Goal: Task Accomplishment & Management: Complete application form

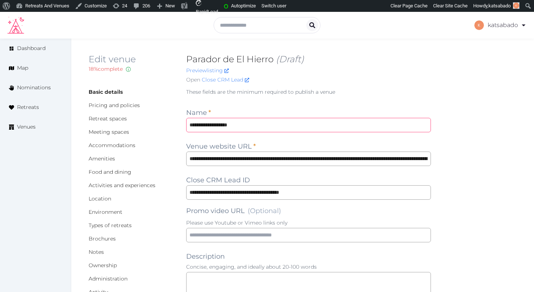
click at [233, 120] on input "**********" at bounding box center [308, 125] width 245 height 14
click at [276, 158] on input "**********" at bounding box center [308, 159] width 245 height 14
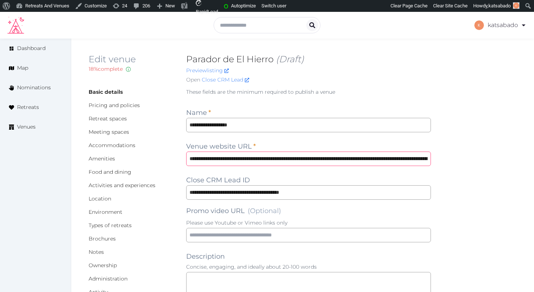
click at [276, 158] on input "**********" at bounding box center [308, 159] width 245 height 14
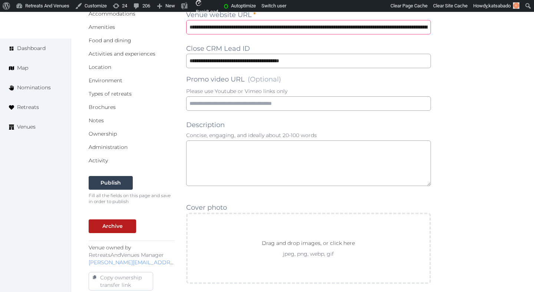
scroll to position [141, 0]
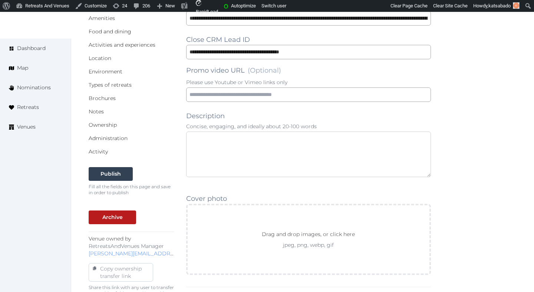
click at [269, 148] on textarea at bounding box center [308, 155] width 245 height 46
paste textarea "**********"
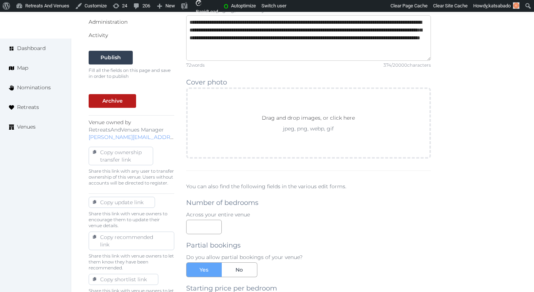
scroll to position [261, 0]
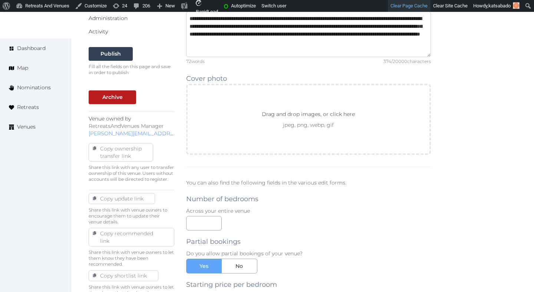
type textarea "**********"
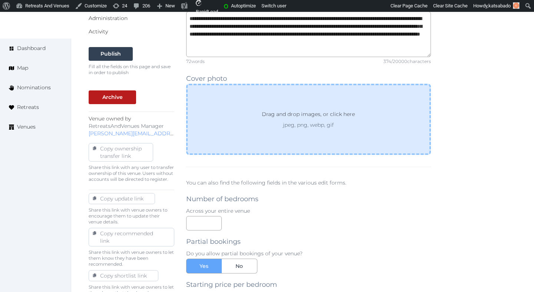
click at [243, 125] on div "Drag and drop images, or click here jpeg, png, webp, gif" at bounding box center [308, 119] width 245 height 71
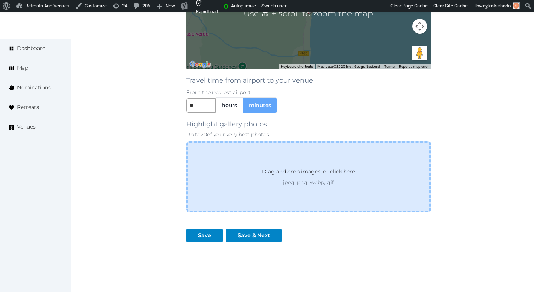
scroll to position [764, 0]
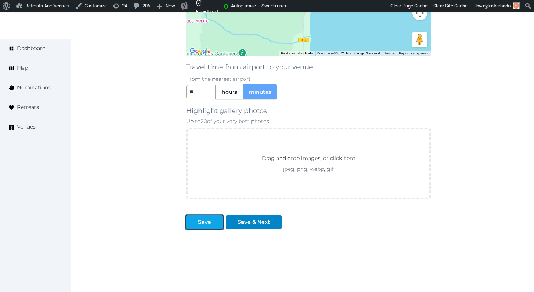
click at [217, 221] on div at bounding box center [217, 223] width 9 height 8
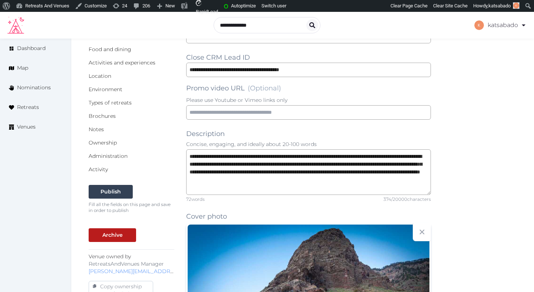
scroll to position [0, 0]
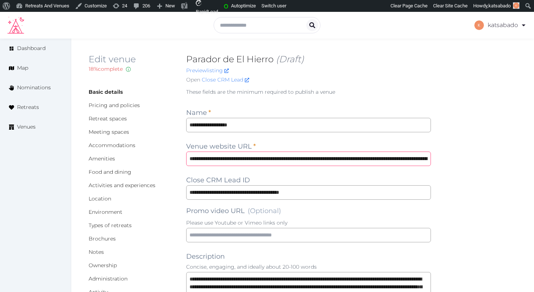
click at [201, 158] on input "**********" at bounding box center [308, 159] width 245 height 14
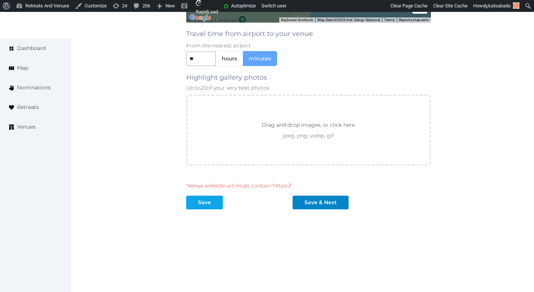
type input "**********"
click at [213, 200] on div at bounding box center [217, 203] width 9 height 8
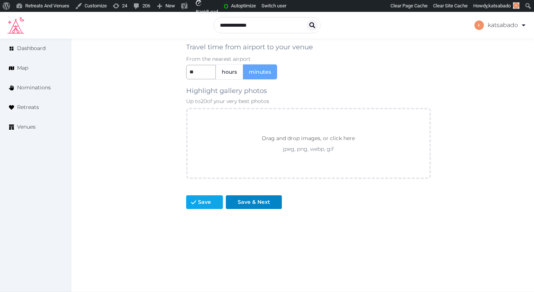
scroll to position [784, 0]
click at [213, 200] on div at bounding box center [217, 203] width 9 height 8
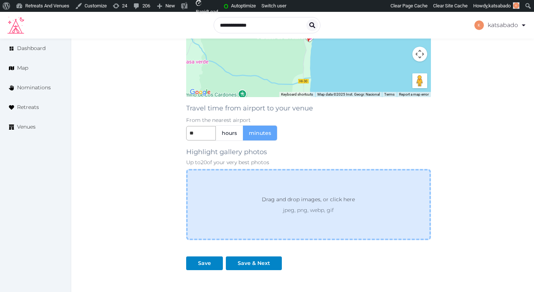
click at [242, 197] on div "Drag and drop images, or click here jpeg, png, webp, gif" at bounding box center [308, 204] width 245 height 71
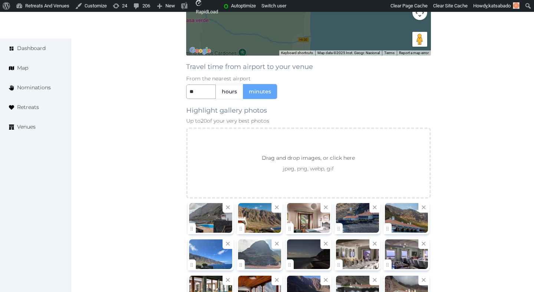
scroll to position [790, 0]
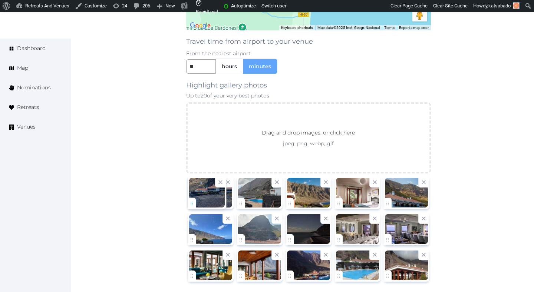
drag, startPoint x: 343, startPoint y: 201, endPoint x: 212, endPoint y: 200, distance: 131.4
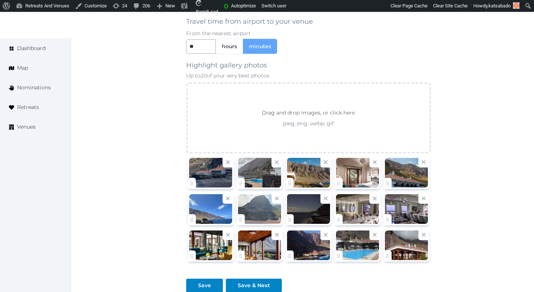
scroll to position [818, 0]
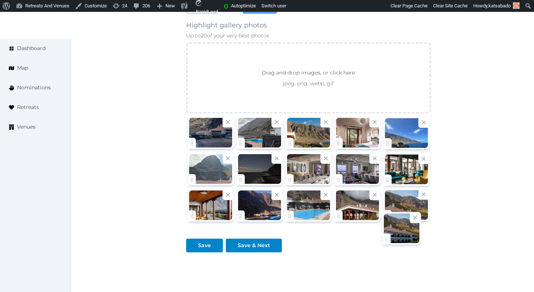
drag, startPoint x: 385, startPoint y: 178, endPoint x: 383, endPoint y: 240, distance: 62.7
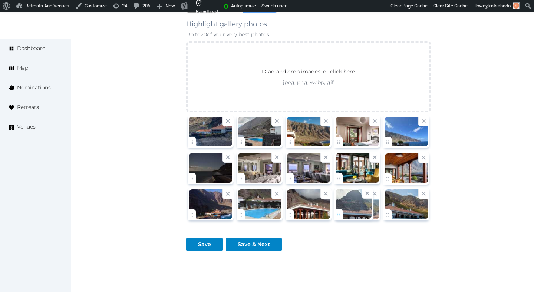
drag, startPoint x: 193, startPoint y: 177, endPoint x: 338, endPoint y: 206, distance: 147.1
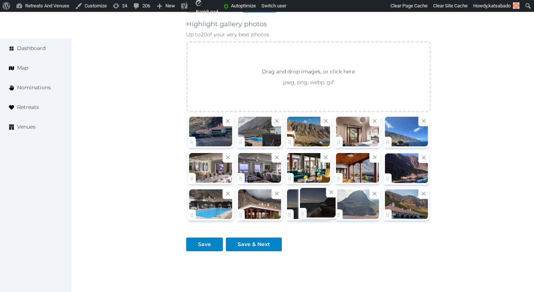
drag, startPoint x: 191, startPoint y: 178, endPoint x: 302, endPoint y: 213, distance: 116.4
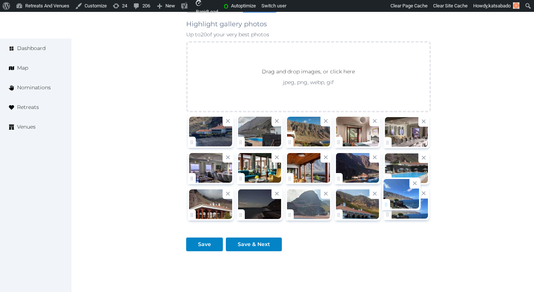
drag, startPoint x: 389, startPoint y: 141, endPoint x: 386, endPoint y: 202, distance: 61.7
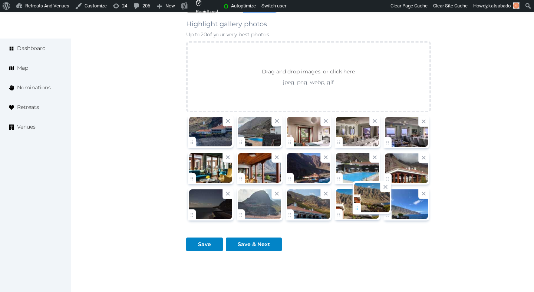
drag, startPoint x: 290, startPoint y: 144, endPoint x: 354, endPoint y: 210, distance: 91.8
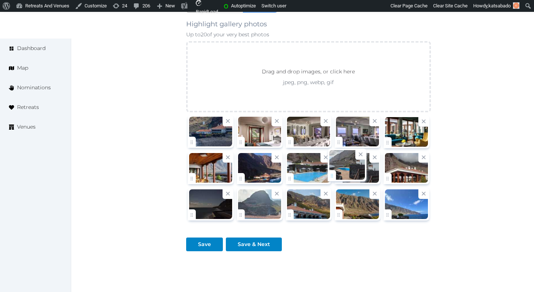
drag, startPoint x: 243, startPoint y: 142, endPoint x: 334, endPoint y: 175, distance: 97.2
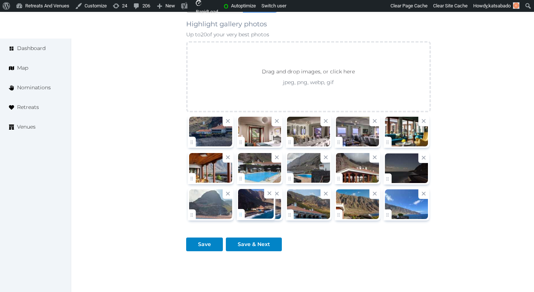
drag, startPoint x: 242, startPoint y: 173, endPoint x: 265, endPoint y: 202, distance: 37.0
click at [209, 243] on div "Save" at bounding box center [204, 245] width 13 height 8
click at [211, 239] on button "Save" at bounding box center [204, 245] width 37 height 14
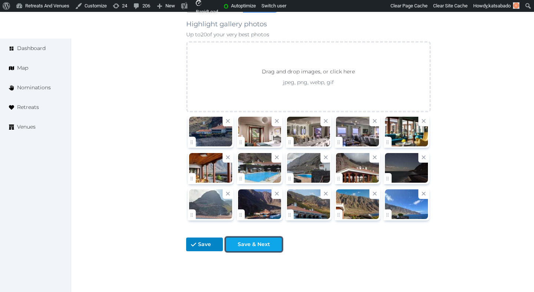
click at [249, 242] on div "Save & Next" at bounding box center [254, 245] width 32 height 8
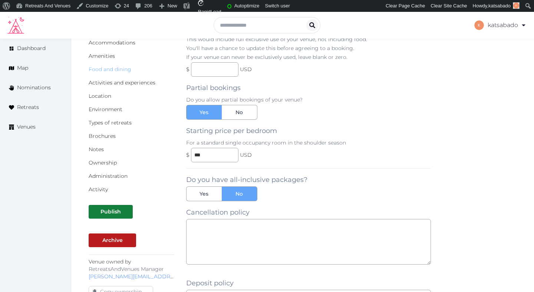
scroll to position [148, 0]
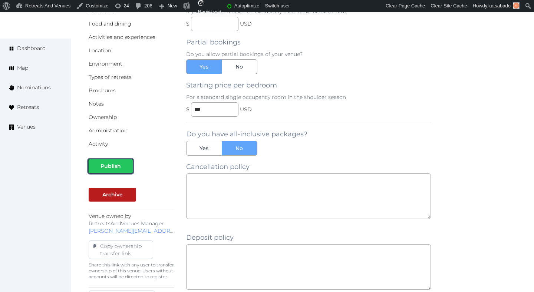
click at [117, 168] on div "Publish" at bounding box center [111, 167] width 20 height 8
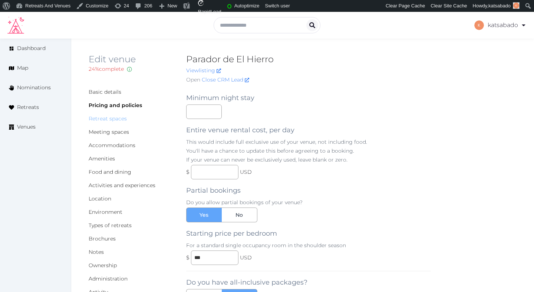
click at [122, 117] on link "Retreat spaces" at bounding box center [108, 118] width 38 height 7
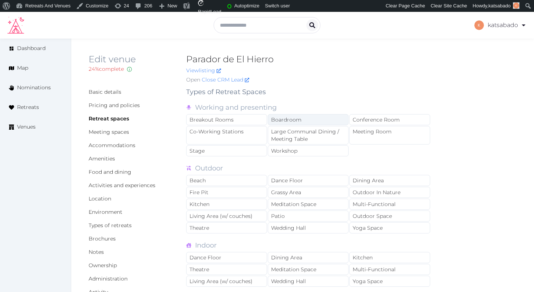
click at [287, 119] on div "Boardroom" at bounding box center [308, 119] width 81 height 11
click at [365, 141] on div "Meeting Room" at bounding box center [390, 135] width 81 height 19
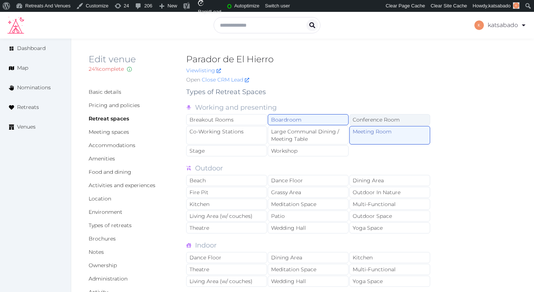
click at [364, 122] on div "Conference Room" at bounding box center [390, 119] width 81 height 11
click at [286, 148] on div "Workshop" at bounding box center [308, 150] width 81 height 11
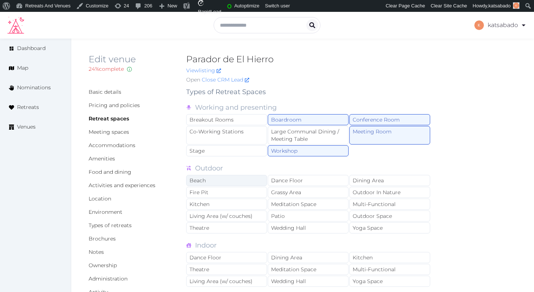
click at [241, 184] on div "Beach" at bounding box center [226, 180] width 81 height 11
click at [310, 195] on div "Grassy Area" at bounding box center [308, 192] width 81 height 11
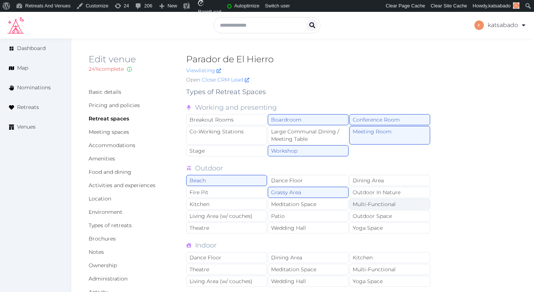
click at [355, 205] on div "Multi-Functional" at bounding box center [390, 204] width 81 height 11
click at [358, 194] on div "Outdoor In Nature" at bounding box center [390, 192] width 81 height 11
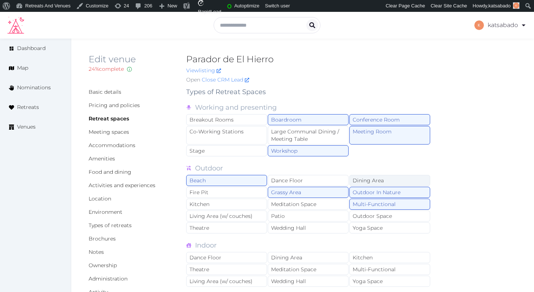
click at [362, 182] on div "Dining Area" at bounding box center [390, 180] width 81 height 11
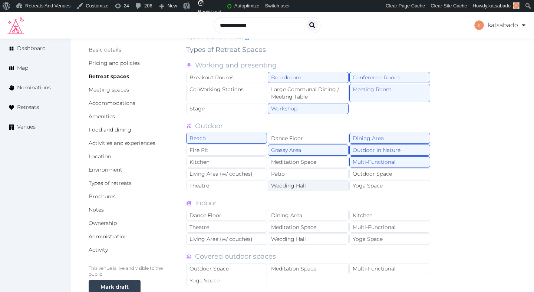
scroll to position [46, 0]
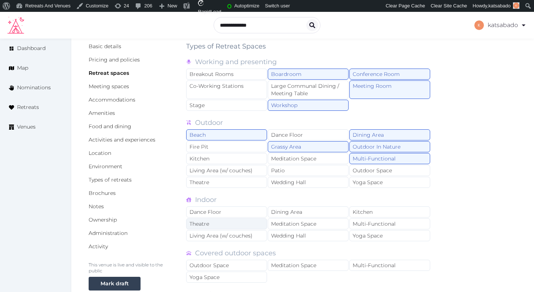
click at [255, 220] on div "Theatre" at bounding box center [226, 224] width 81 height 11
click at [287, 218] on div "Dance Floor Dining Area Kitchen Theatre Meditation Space Multi-Functional Livin…" at bounding box center [308, 225] width 245 height 36
click at [291, 214] on div "Dining Area" at bounding box center [308, 212] width 81 height 11
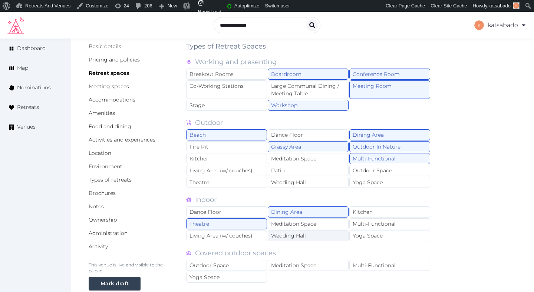
click at [296, 236] on div "Wedding Hall" at bounding box center [308, 235] width 81 height 11
click at [358, 223] on div "Multi-Functional" at bounding box center [390, 224] width 81 height 11
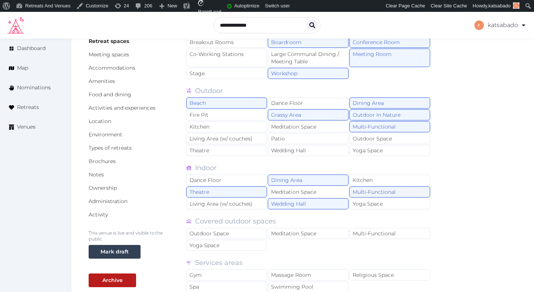
scroll to position [117, 0]
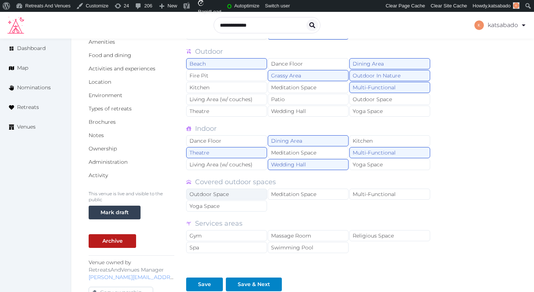
click at [256, 194] on div "Outdoor Space" at bounding box center [226, 194] width 81 height 11
click at [383, 195] on div "Multi-Functional" at bounding box center [390, 194] width 81 height 11
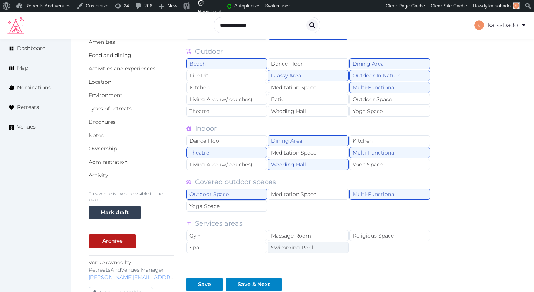
click at [286, 249] on div "Swimming Pool" at bounding box center [308, 247] width 81 height 11
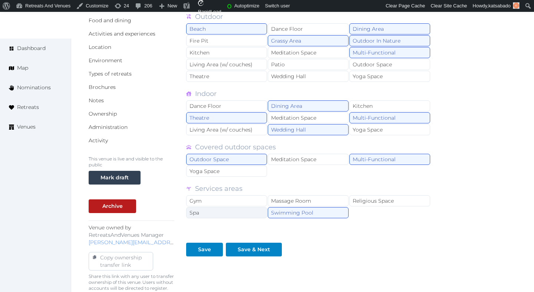
scroll to position [188, 0]
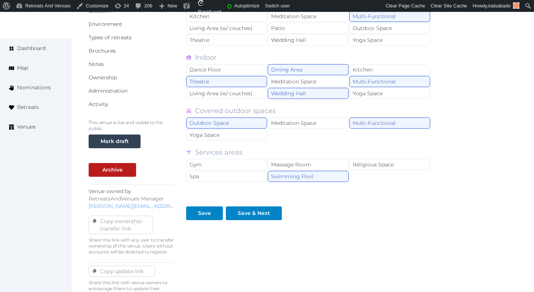
click at [204, 222] on div "Types of Retreat Spaces Working and presenting Breakout Rooms Boardroom Confere…" at bounding box center [308, 137] width 245 height 476
click at [205, 219] on button "Save" at bounding box center [204, 214] width 37 height 14
click at [251, 216] on div "Save & Next" at bounding box center [254, 214] width 32 height 8
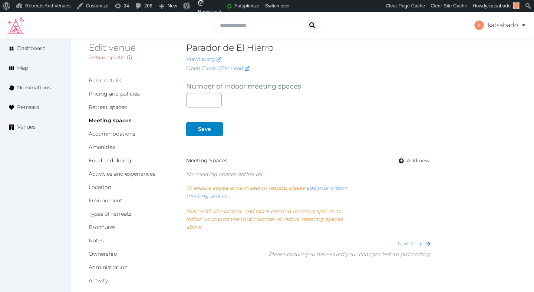
scroll to position [12, 0]
click at [124, 174] on link "Activities and experiences" at bounding box center [122, 173] width 67 height 7
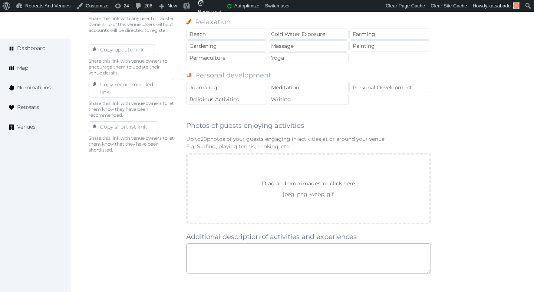
scroll to position [413, 0]
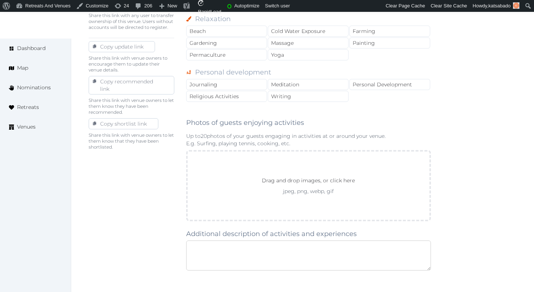
click at [218, 246] on textarea at bounding box center [308, 256] width 245 height 30
paste textarea "**********"
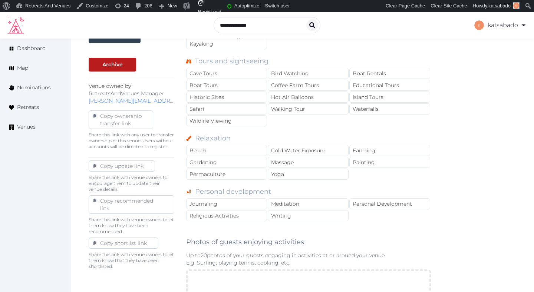
scroll to position [290, 0]
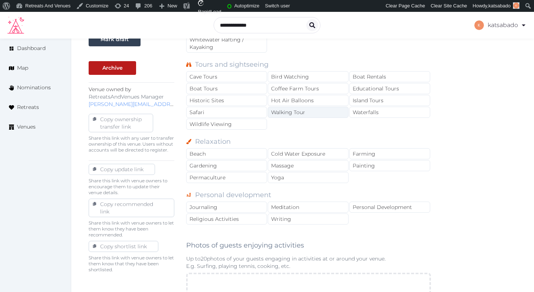
type textarea "**********"
click at [295, 110] on div "Walking Tour" at bounding box center [308, 112] width 81 height 11
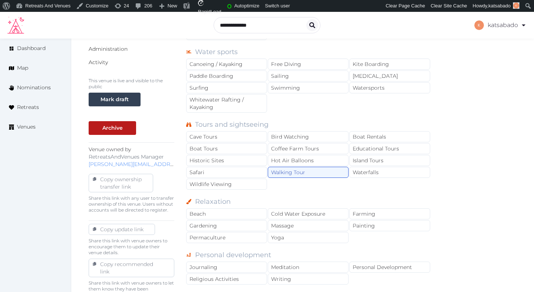
scroll to position [227, 0]
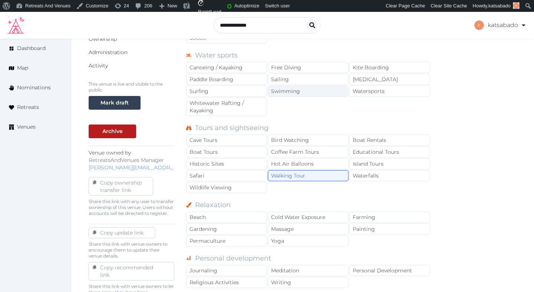
click at [324, 96] on div "Swimming" at bounding box center [308, 91] width 81 height 11
click at [324, 69] on div "Free Diving" at bounding box center [308, 67] width 81 height 11
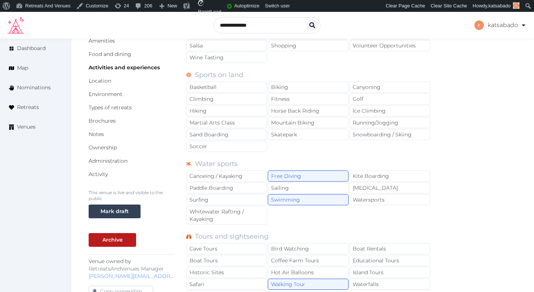
scroll to position [117, 0]
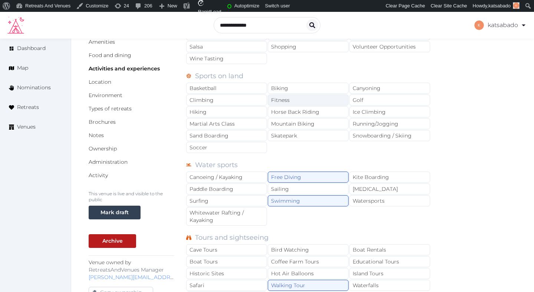
click at [312, 98] on div "Fitness" at bounding box center [308, 100] width 81 height 11
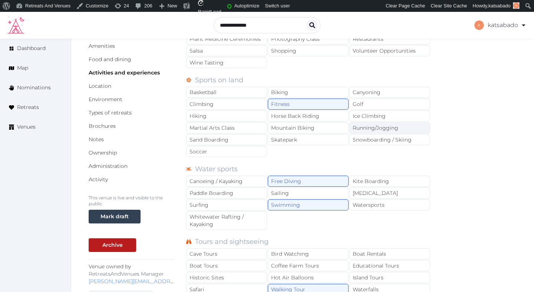
click at [355, 127] on div "Running/Jogging" at bounding box center [390, 127] width 81 height 11
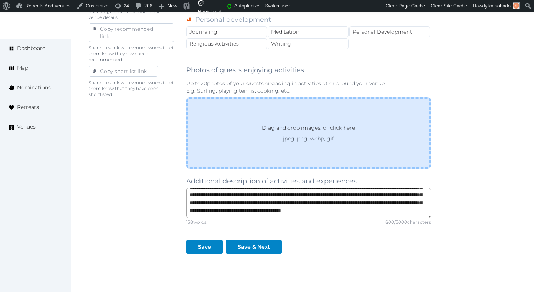
scroll to position [511, 0]
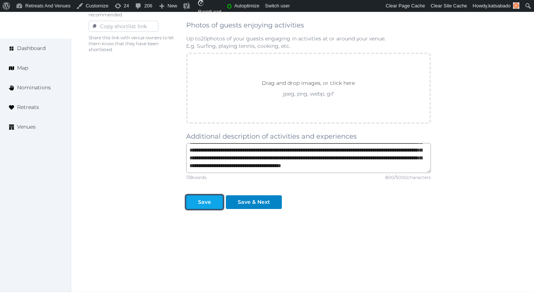
click at [213, 206] on div at bounding box center [217, 203] width 9 height 8
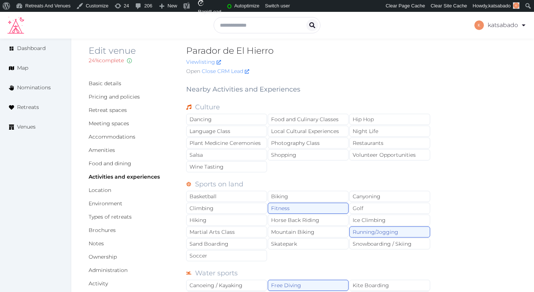
scroll to position [9, 0]
click at [289, 192] on div "Biking" at bounding box center [308, 195] width 81 height 11
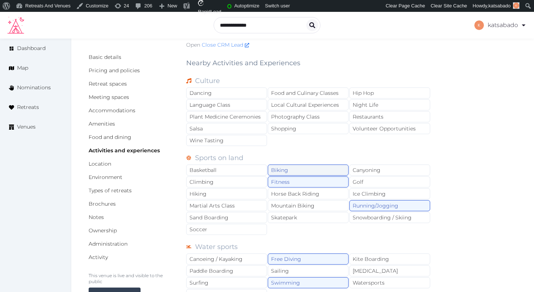
scroll to position [36, 0]
click at [244, 178] on div "Climbing" at bounding box center [226, 181] width 81 height 11
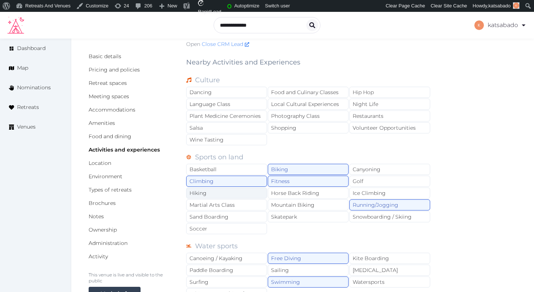
click at [244, 188] on div "Hiking" at bounding box center [226, 193] width 81 height 11
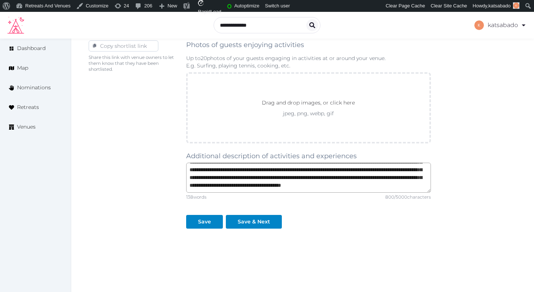
scroll to position [511, 0]
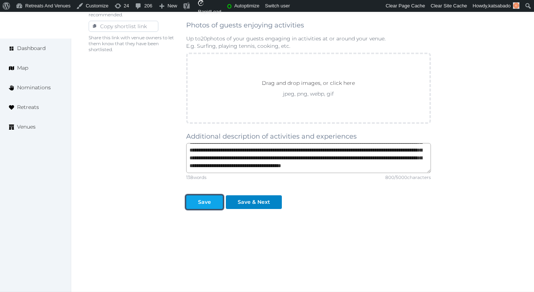
click at [214, 201] on div at bounding box center [217, 203] width 9 height 8
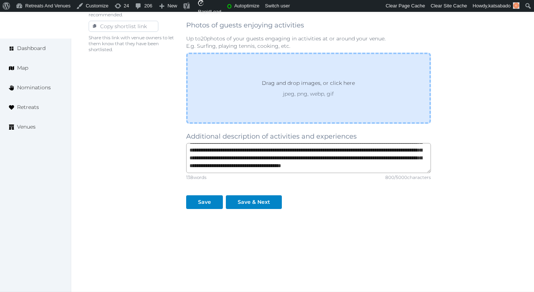
click at [280, 64] on div "Drag and drop images, or click here jpeg, png, webp, gif" at bounding box center [308, 88] width 245 height 71
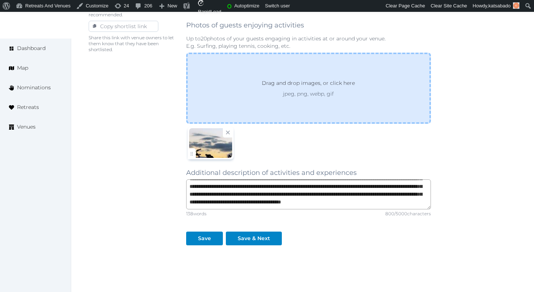
click at [264, 96] on p "jpeg, png, webp, gif" at bounding box center [309, 93] width 120 height 7
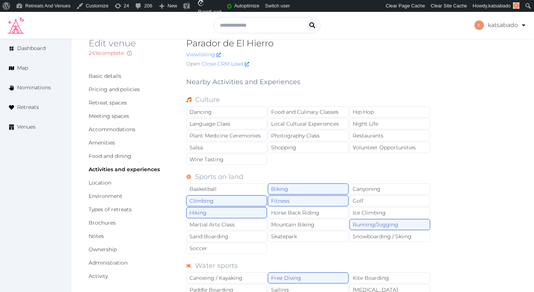
scroll to position [19, 0]
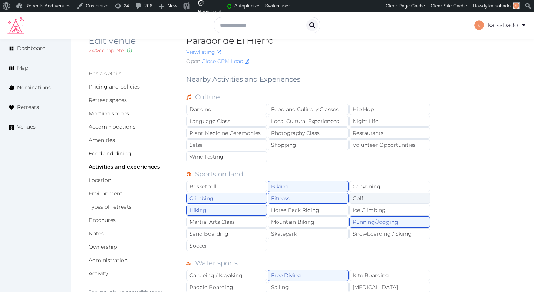
click at [364, 198] on div "Golf" at bounding box center [390, 198] width 81 height 11
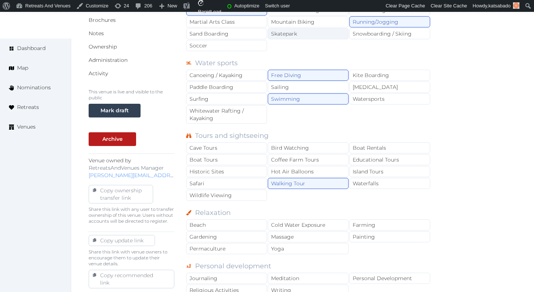
scroll to position [227, 0]
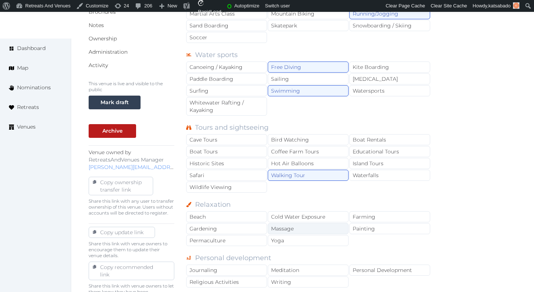
click at [304, 232] on div "Massage" at bounding box center [308, 228] width 81 height 11
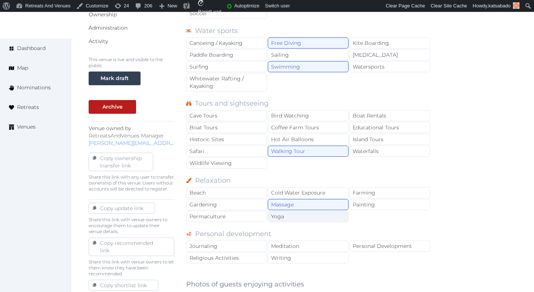
scroll to position [252, 0]
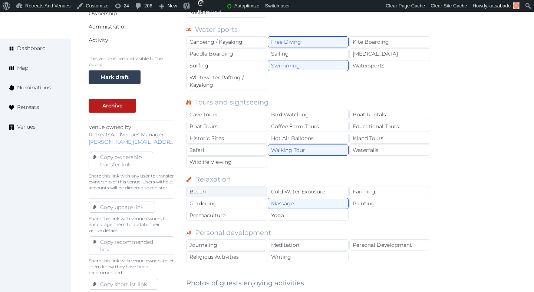
click at [241, 189] on div "Beach" at bounding box center [226, 191] width 81 height 11
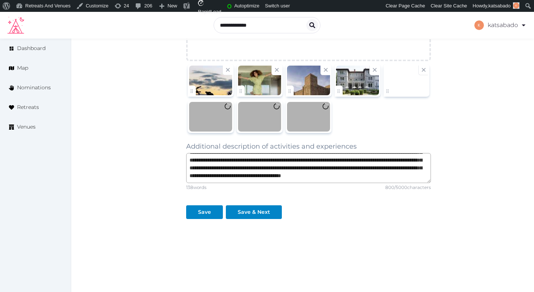
scroll to position [573, 0]
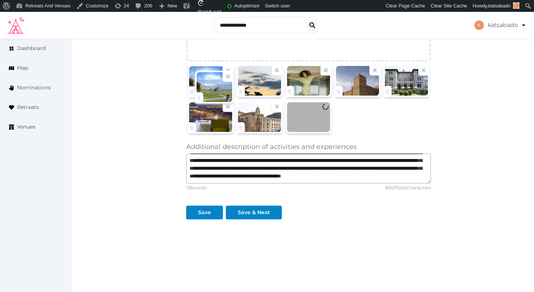
drag, startPoint x: 242, startPoint y: 131, endPoint x: 200, endPoint y: 100, distance: 52.1
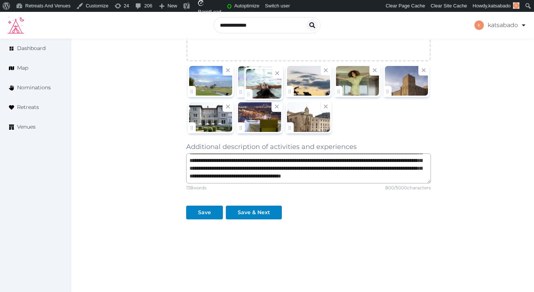
drag, startPoint x: 292, startPoint y: 127, endPoint x: 250, endPoint y: 94, distance: 53.3
click at [212, 216] on button "Save" at bounding box center [204, 213] width 37 height 14
click at [212, 216] on div "Save" at bounding box center [205, 213] width 34 height 8
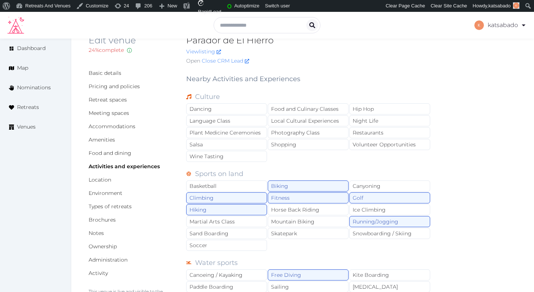
scroll to position [0, 0]
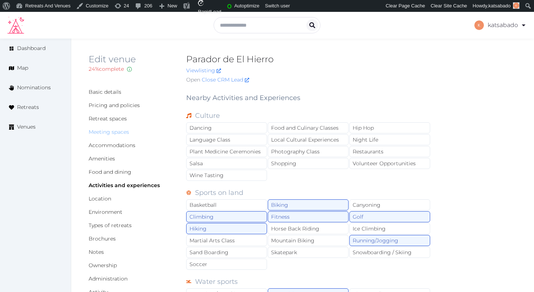
click at [126, 132] on link "Meeting spaces" at bounding box center [109, 132] width 40 height 7
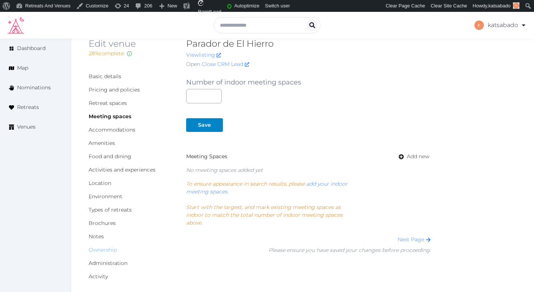
scroll to position [17, 0]
click at [115, 209] on link "Types of retreats" at bounding box center [110, 209] width 43 height 7
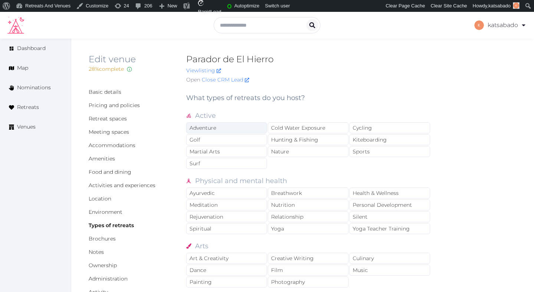
click at [242, 129] on div "Adventure" at bounding box center [226, 127] width 81 height 11
click at [239, 139] on div "Golf" at bounding box center [226, 139] width 81 height 11
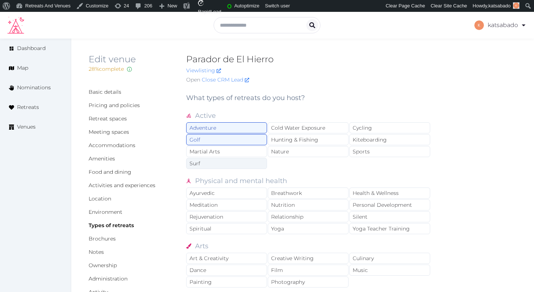
click at [254, 161] on div "Surf" at bounding box center [226, 163] width 81 height 11
click at [305, 154] on div "Nature" at bounding box center [308, 151] width 81 height 11
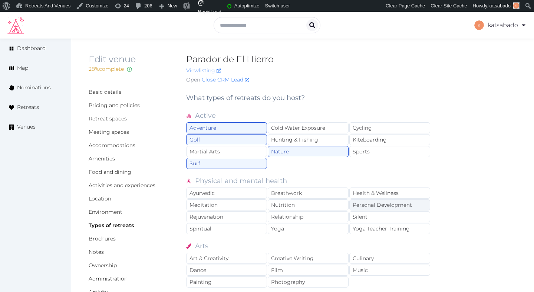
click at [359, 204] on div "Personal Development" at bounding box center [390, 205] width 81 height 11
click at [363, 193] on div "Health & Wellness" at bounding box center [390, 193] width 81 height 11
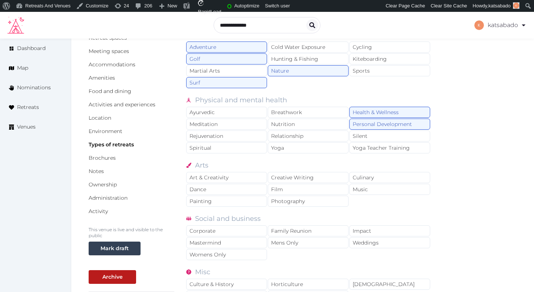
scroll to position [84, 0]
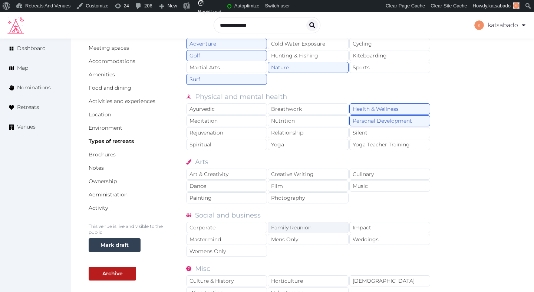
click at [282, 229] on div "Family Reunion" at bounding box center [308, 227] width 81 height 11
click at [246, 240] on div "Mastermind" at bounding box center [226, 239] width 81 height 11
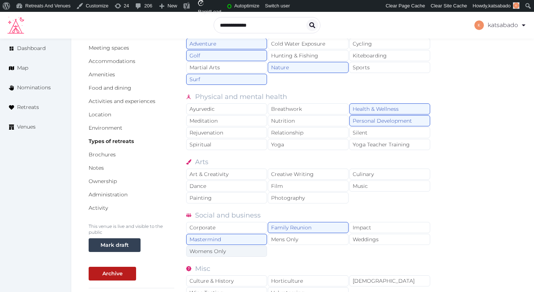
click at [243, 253] on div "Womens Only" at bounding box center [226, 251] width 81 height 11
click at [286, 241] on div "Mens Only" at bounding box center [308, 239] width 81 height 11
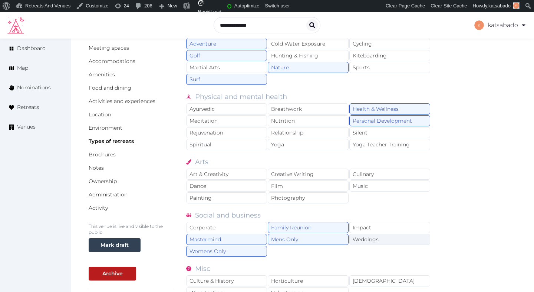
click at [367, 241] on div "Weddings" at bounding box center [390, 239] width 81 height 11
click at [232, 230] on div "Corporate" at bounding box center [226, 227] width 81 height 11
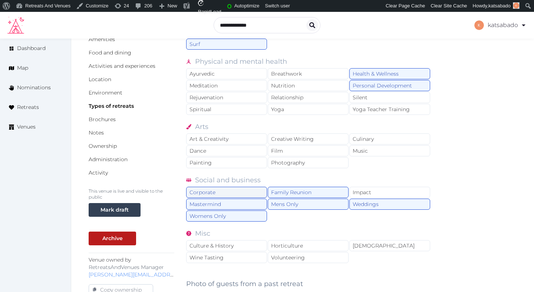
scroll to position [144, 0]
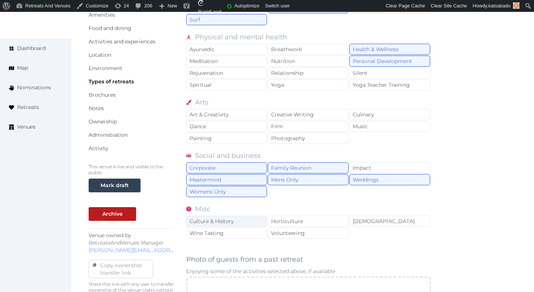
click at [231, 224] on div "Culture & History" at bounding box center [226, 221] width 81 height 11
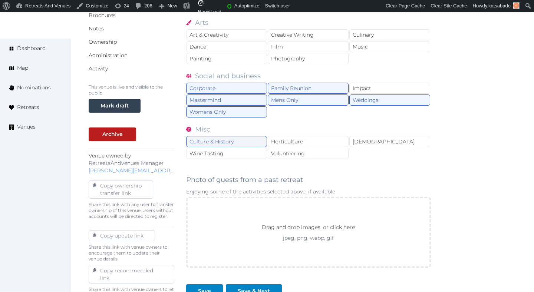
scroll to position [230, 0]
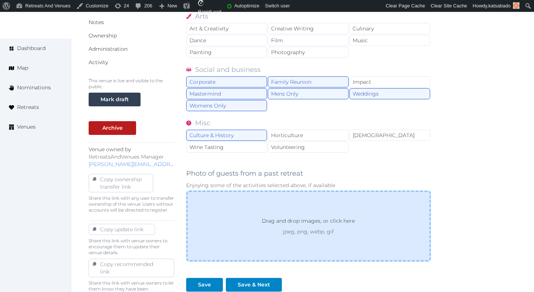
click at [242, 207] on div "Drag and drop images, or click here jpeg, png, webp, gif" at bounding box center [308, 226] width 245 height 71
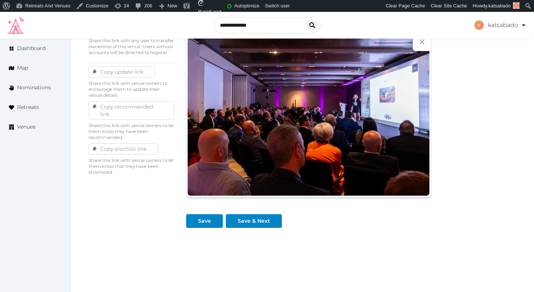
scroll to position [382, 0]
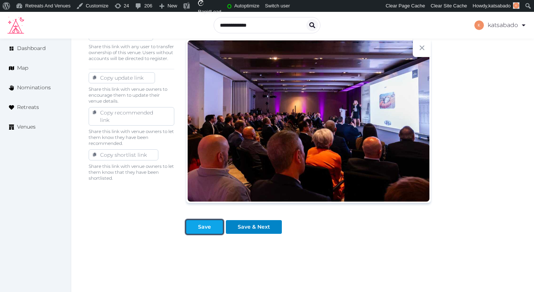
click at [209, 230] on div "Save" at bounding box center [204, 227] width 13 height 8
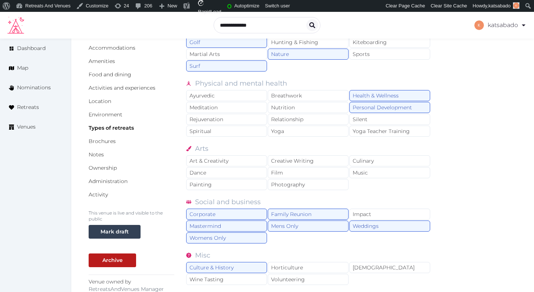
scroll to position [97, 0]
click at [105, 115] on link "Environment" at bounding box center [106, 115] width 34 height 7
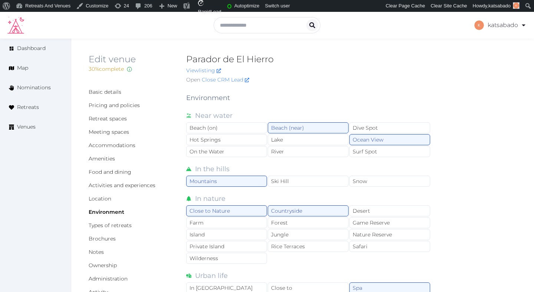
drag, startPoint x: 284, startPoint y: 61, endPoint x: 265, endPoint y: 61, distance: 19.3
click at [284, 61] on h2 "Parador de El Hierro" at bounding box center [308, 59] width 245 height 12
click at [265, 61] on h2 "Parador de El Hierro" at bounding box center [308, 59] width 245 height 12
copy h2 "Hierro"
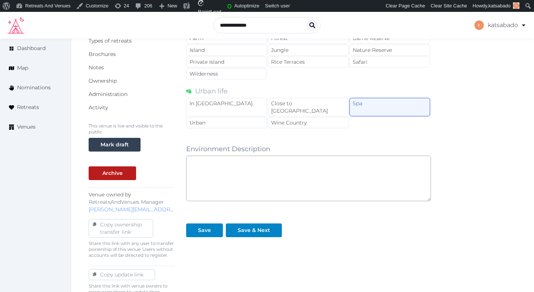
scroll to position [237, 0]
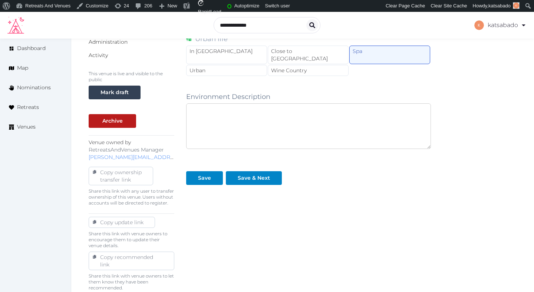
click at [261, 115] on textarea at bounding box center [308, 127] width 245 height 46
paste textarea "**********"
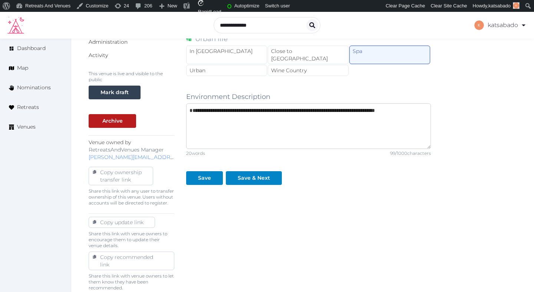
click at [190, 104] on textarea "**********" at bounding box center [308, 127] width 245 height 46
type textarea "**********"
click at [201, 174] on div "Save" at bounding box center [204, 178] width 13 height 8
click at [194, 176] on button "Save" at bounding box center [204, 178] width 37 height 14
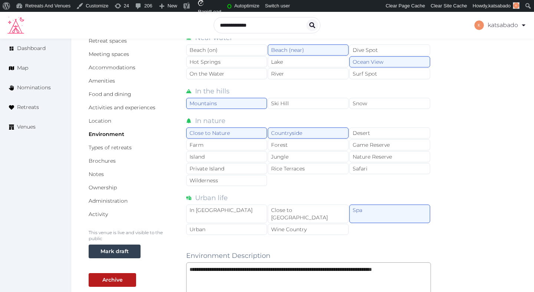
scroll to position [75, 0]
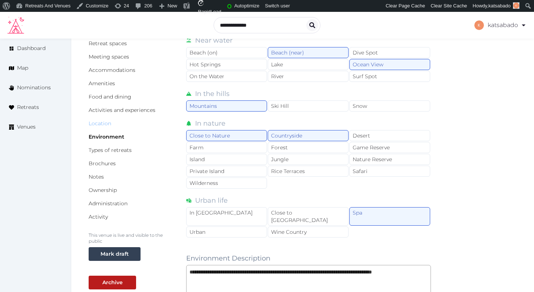
click at [108, 122] on link "Location" at bounding box center [100, 123] width 23 height 7
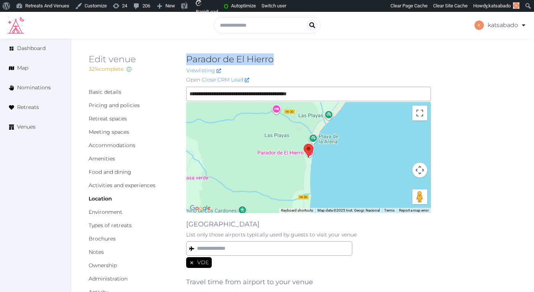
copy h2 "Parador de El Hierro"
drag, startPoint x: 278, startPoint y: 59, endPoint x: 189, endPoint y: 56, distance: 89.5
click at [189, 56] on h2 "Parador de El Hierro" at bounding box center [308, 59] width 245 height 12
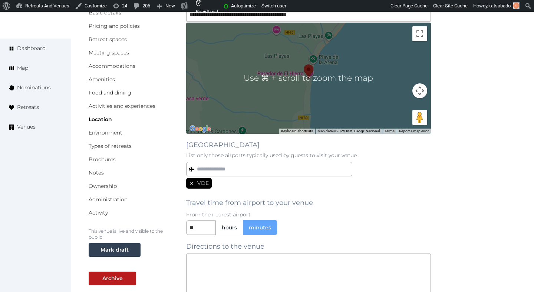
scroll to position [274, 0]
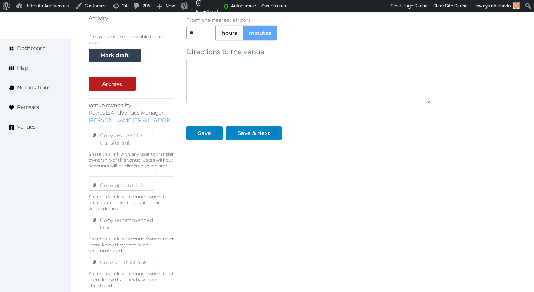
click at [257, 89] on textarea at bounding box center [308, 82] width 245 height 46
paste textarea "**********"
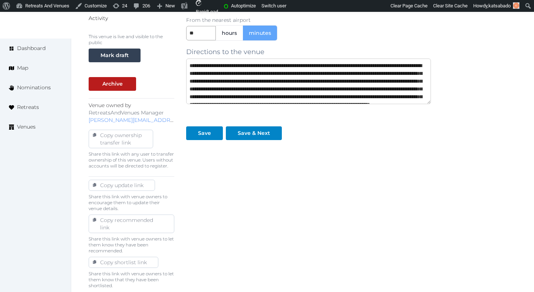
scroll to position [27, 0]
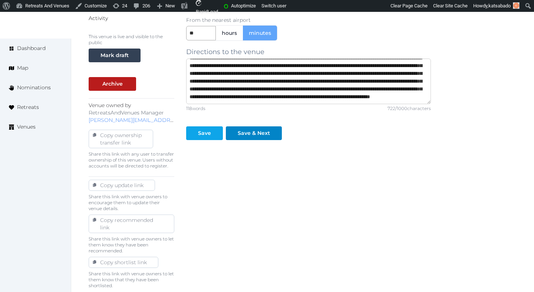
type textarea "**********"
click at [205, 133] on div "Save" at bounding box center [204, 133] width 13 height 8
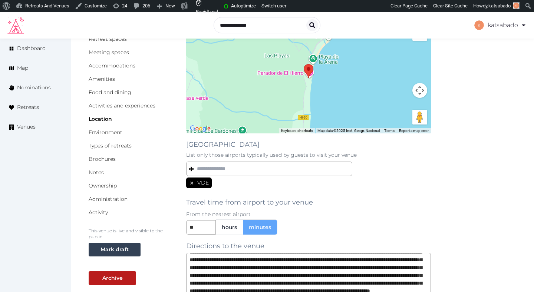
scroll to position [76, 0]
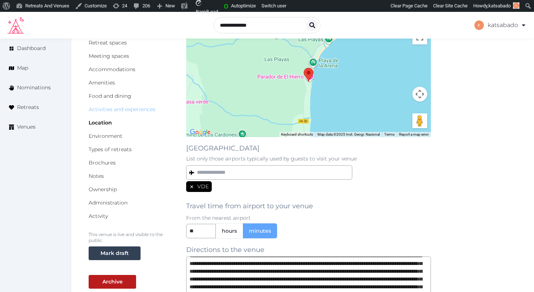
click at [151, 109] on link "Activities and experiences" at bounding box center [122, 109] width 67 height 7
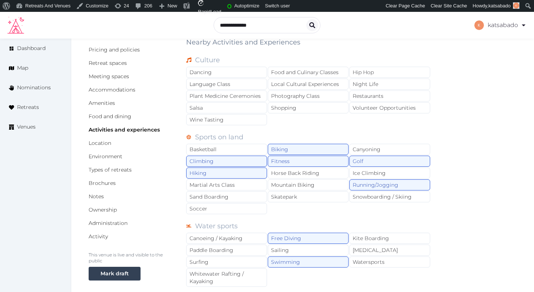
scroll to position [35, 0]
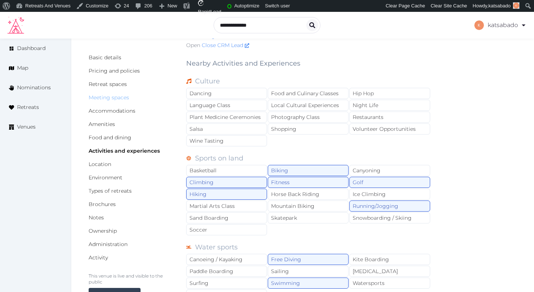
click at [115, 98] on link "Meeting spaces" at bounding box center [109, 97] width 40 height 7
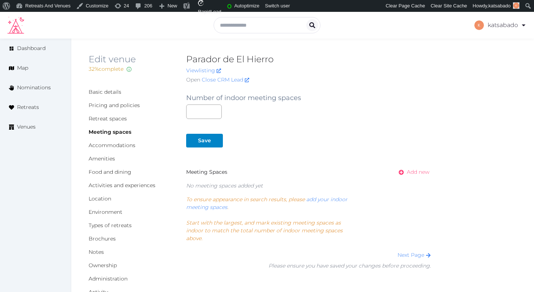
click at [419, 172] on span "Add new" at bounding box center [418, 172] width 23 height 8
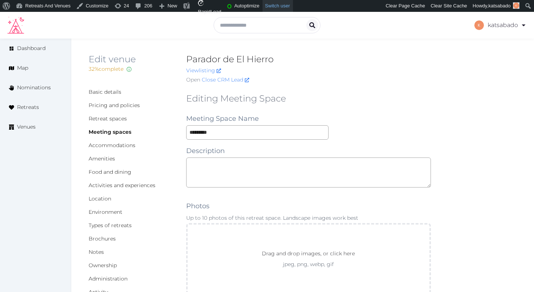
type input "*********"
click at [241, 172] on textarea at bounding box center [308, 173] width 245 height 30
paste textarea "**********"
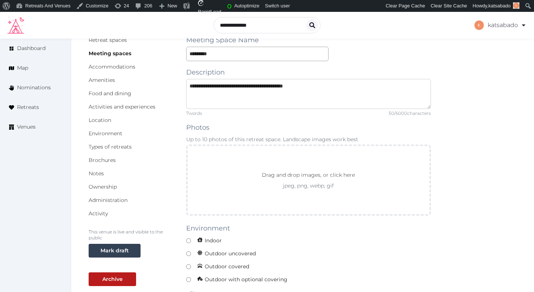
scroll to position [106, 0]
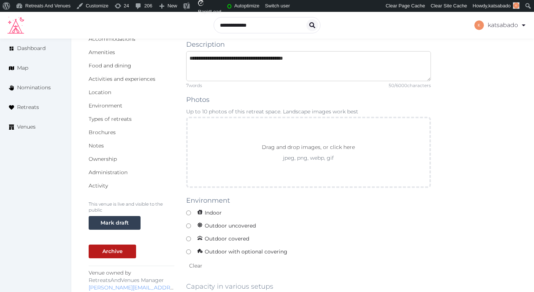
type textarea "**********"
click at [216, 173] on div "Drag and drop images, or click here jpeg, png, webp, gif" at bounding box center [308, 152] width 245 height 71
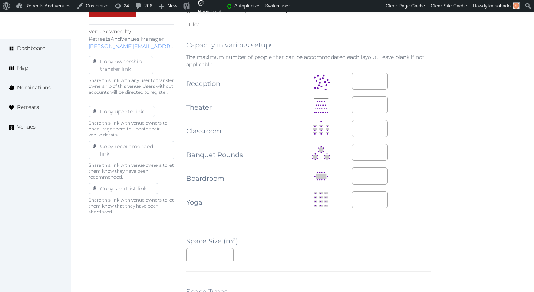
scroll to position [363, 0]
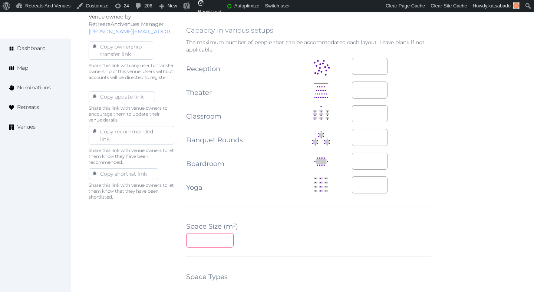
click at [207, 241] on input "number" at bounding box center [209, 240] width 47 height 14
type input "**"
click at [291, 237] on div "**" at bounding box center [308, 240] width 245 height 14
click at [359, 79] on td at bounding box center [391, 91] width 79 height 24
click at [359, 74] on input "number" at bounding box center [370, 66] width 36 height 17
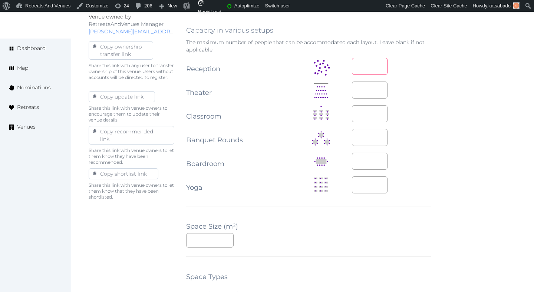
type input "**"
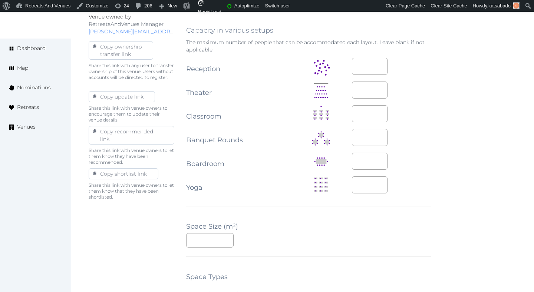
click at [296, 271] on div "**********" at bounding box center [308, 148] width 245 height 849
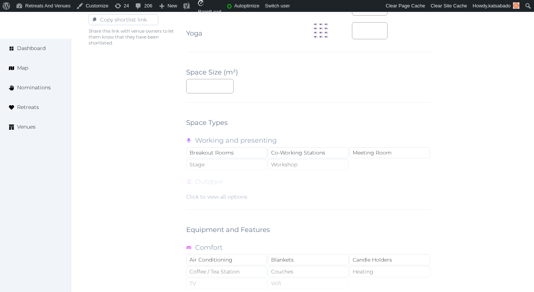
scroll to position [524, 0]
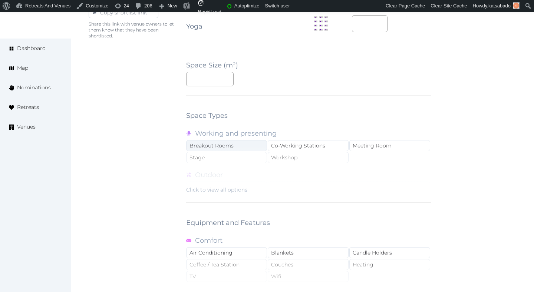
click at [244, 142] on div "Breakout Rooms" at bounding box center [226, 145] width 81 height 11
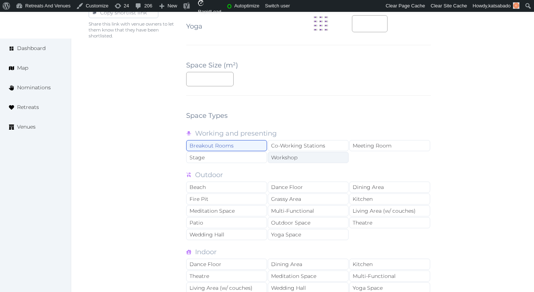
click at [295, 162] on div "Workshop" at bounding box center [308, 157] width 81 height 11
click at [371, 145] on div "Meeting Room" at bounding box center [390, 145] width 81 height 11
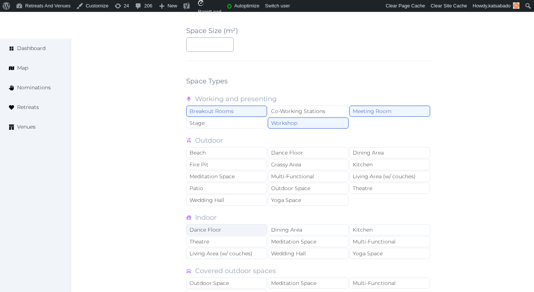
scroll to position [567, 0]
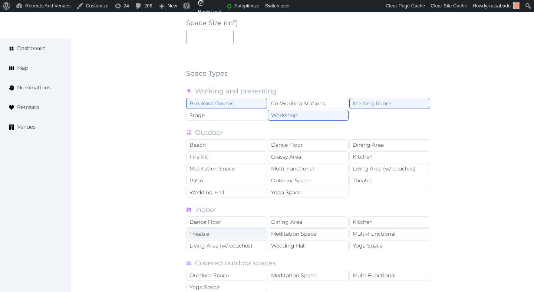
click at [238, 236] on div "Theatre" at bounding box center [226, 234] width 81 height 11
click at [298, 219] on div "Dining Area" at bounding box center [308, 222] width 81 height 11
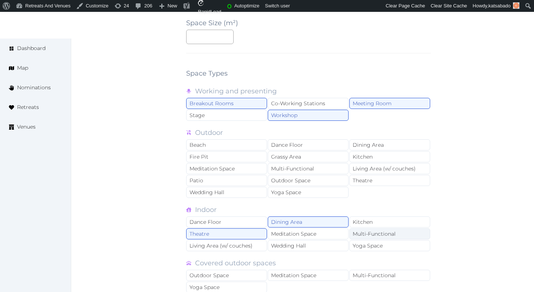
click at [362, 234] on div "Multi-Functional" at bounding box center [390, 234] width 81 height 11
click at [322, 247] on div "Wedding Hall" at bounding box center [308, 245] width 81 height 11
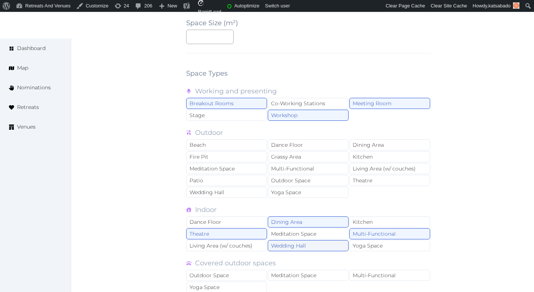
click at [322, 247] on div "Wedding Hall" at bounding box center [308, 245] width 81 height 11
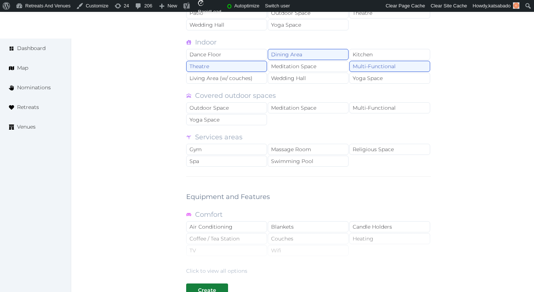
scroll to position [737, 0]
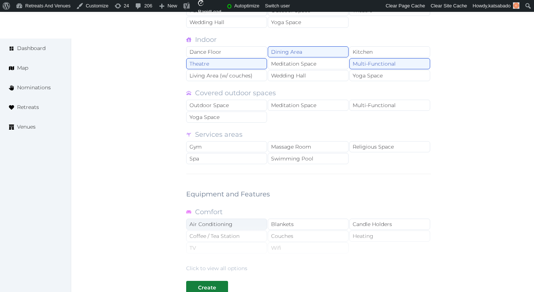
click at [234, 223] on div "Air Conditioning" at bounding box center [226, 224] width 81 height 11
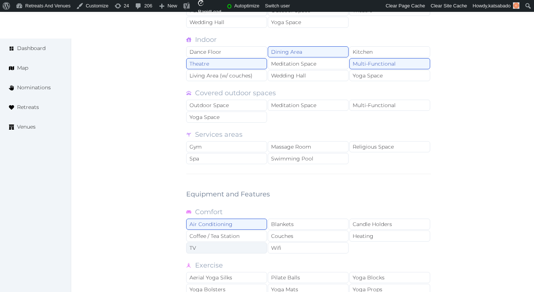
click at [236, 250] on div "TV" at bounding box center [226, 248] width 81 height 11
click at [283, 247] on div "Wifi" at bounding box center [308, 248] width 81 height 11
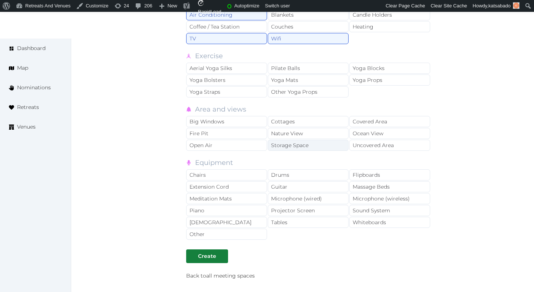
scroll to position [961, 0]
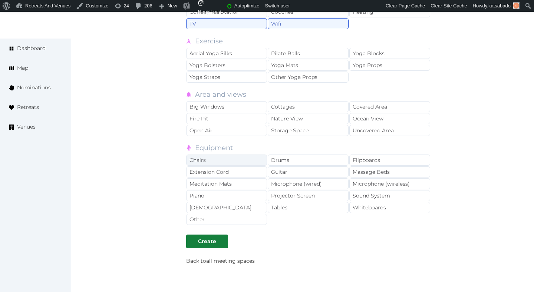
click at [248, 158] on div "Chairs" at bounding box center [226, 160] width 81 height 11
click at [364, 160] on div "Flipboards" at bounding box center [390, 160] width 81 height 11
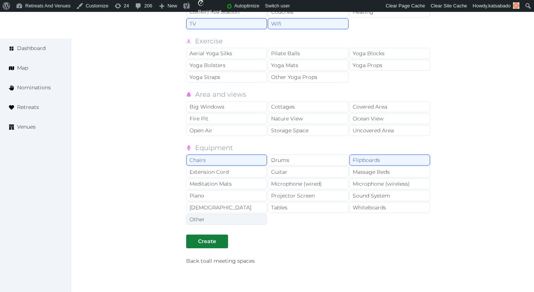
click at [231, 223] on div "Other" at bounding box center [226, 219] width 81 height 11
click at [293, 208] on div "Tables" at bounding box center [308, 207] width 81 height 11
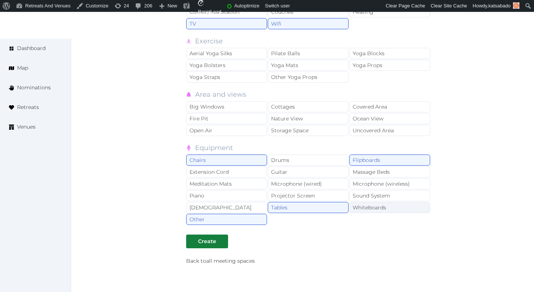
click at [367, 209] on div "Whiteboards" at bounding box center [390, 207] width 81 height 11
click at [367, 199] on div "Sound System" at bounding box center [390, 195] width 81 height 11
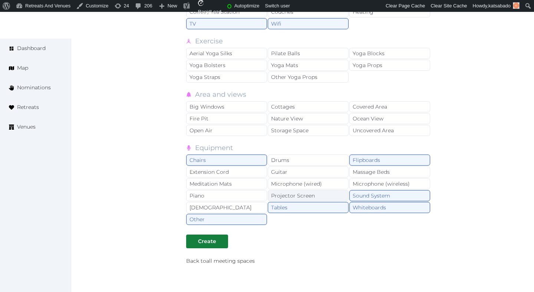
click at [301, 199] on div "Projector Screen" at bounding box center [308, 195] width 81 height 11
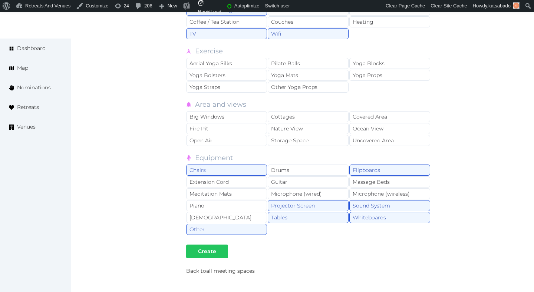
scroll to position [966, 0]
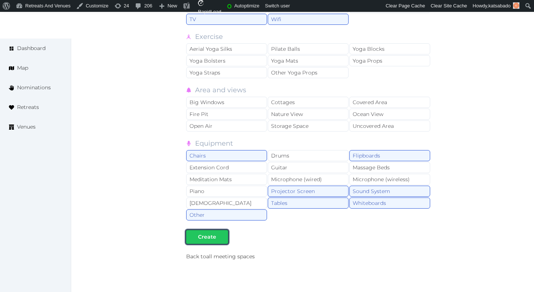
click at [213, 237] on div "Create" at bounding box center [207, 237] width 18 height 8
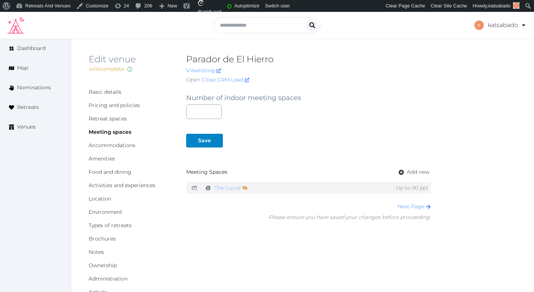
click at [229, 190] on link "The Garoe Not shown on profile until a name, description, and photo are added." at bounding box center [230, 188] width 33 height 11
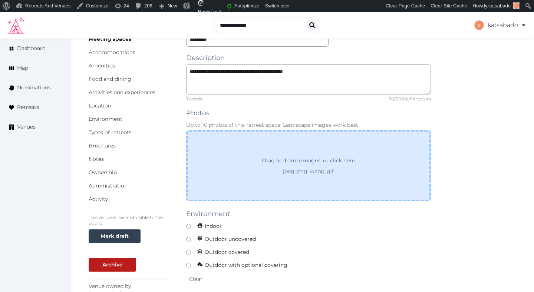
scroll to position [98, 0]
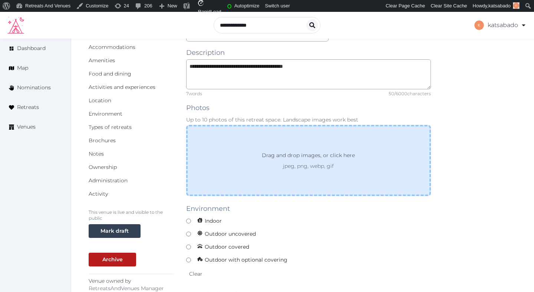
click at [253, 161] on div "Drag and drop images, or click here jpeg, png, webp, gif" at bounding box center [309, 160] width 120 height 19
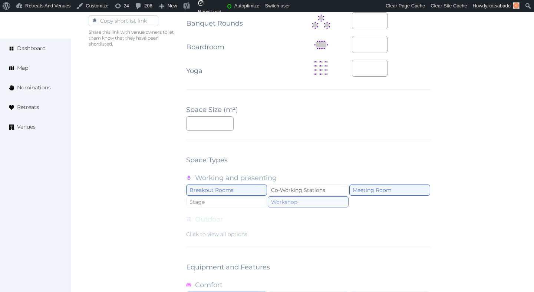
scroll to position [691, 0]
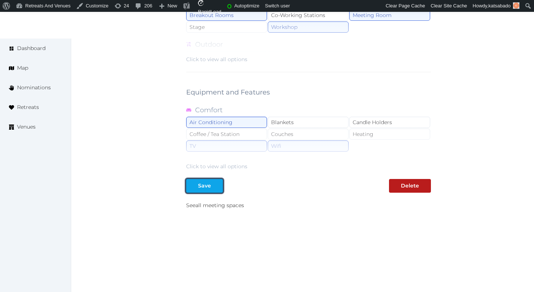
click at [215, 190] on button "Save" at bounding box center [204, 186] width 37 height 14
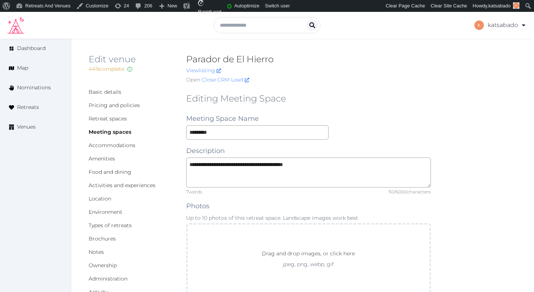
scroll to position [0, 0]
click at [128, 146] on link "Accommodations" at bounding box center [112, 145] width 47 height 7
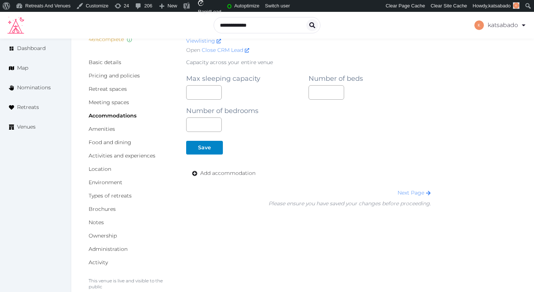
scroll to position [45, 0]
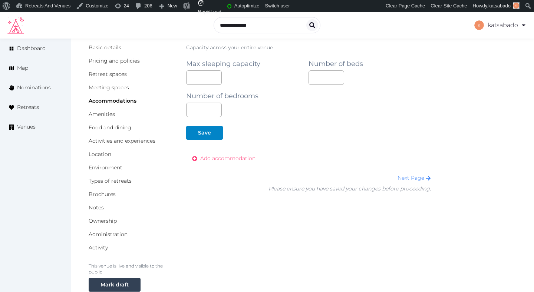
click at [245, 158] on span "Add accommodation" at bounding box center [227, 159] width 55 height 8
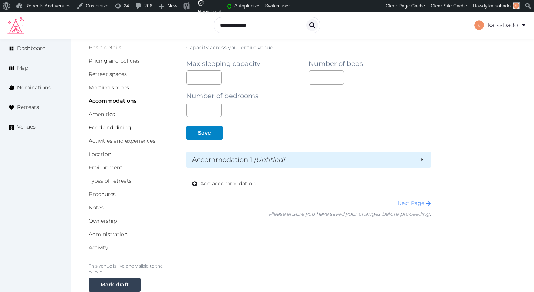
click at [245, 159] on h2 "Accommodation 1 : [Untitled]" at bounding box center [303, 160] width 222 height 10
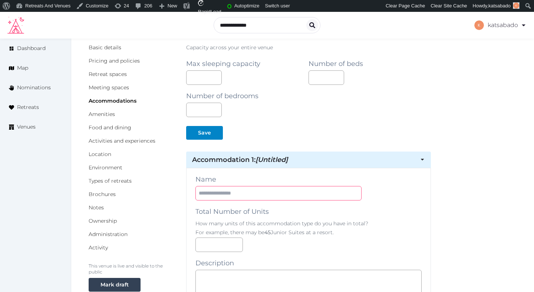
click at [211, 190] on input "text" at bounding box center [279, 193] width 166 height 14
paste input "**********"
type input "**********"
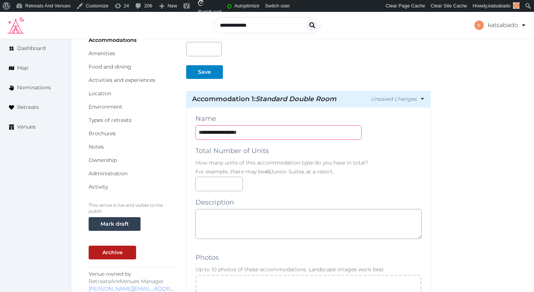
scroll to position [126, 0]
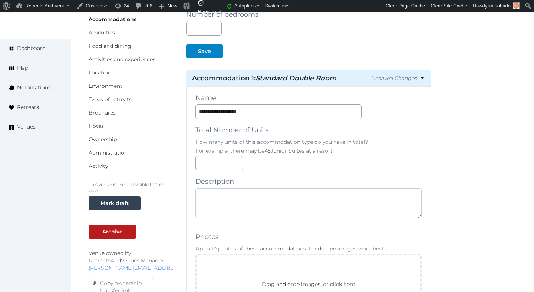
click at [232, 210] on textarea at bounding box center [309, 203] width 226 height 30
paste textarea "**********"
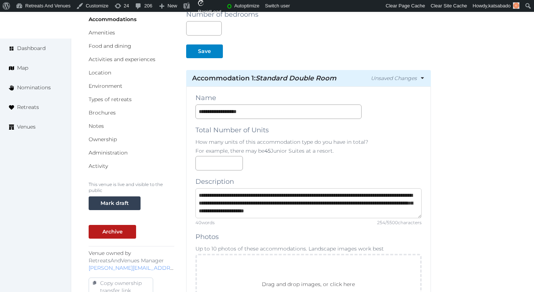
type textarea "**********"
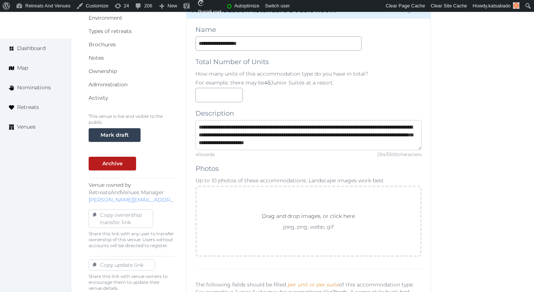
scroll to position [212, 0]
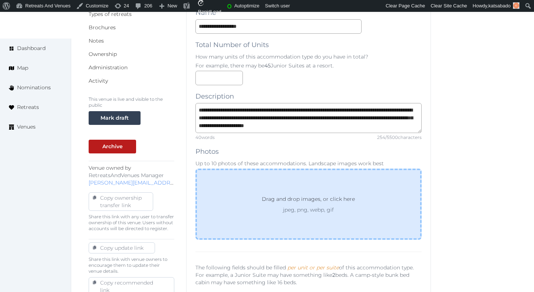
click at [252, 191] on div "Drag and drop images, or click here jpeg, png, webp, gif" at bounding box center [309, 204] width 226 height 71
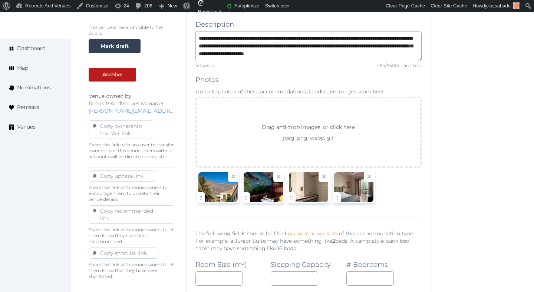
scroll to position [289, 0]
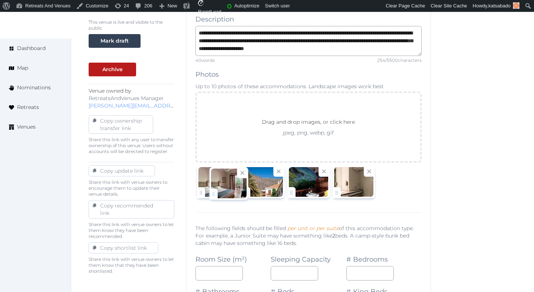
drag, startPoint x: 258, startPoint y: 191, endPoint x: 216, endPoint y: 192, distance: 42.7
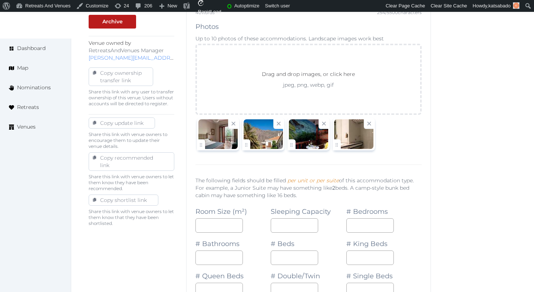
scroll to position [367, 0]
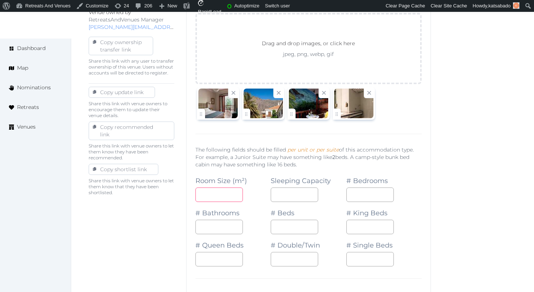
click at [210, 193] on input "number" at bounding box center [219, 195] width 47 height 14
type input "**"
type input "*"
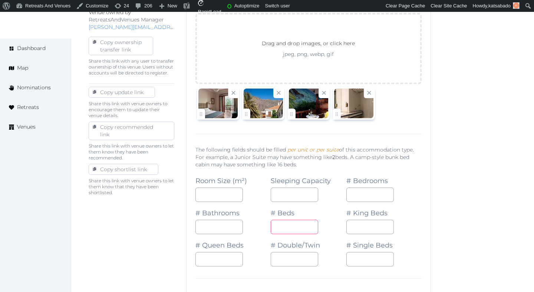
type input "*"
click at [293, 261] on input "*" at bounding box center [294, 259] width 47 height 14
type input "*"
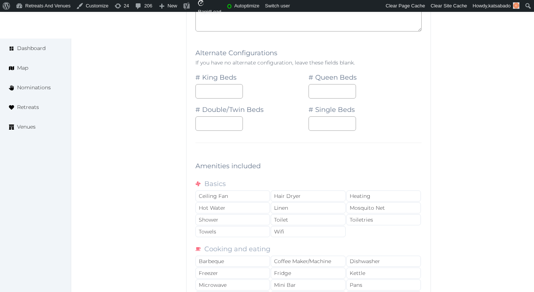
scroll to position [692, 0]
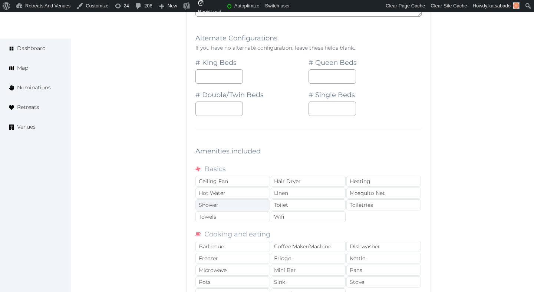
click at [242, 209] on div "Shower" at bounding box center [233, 205] width 75 height 11
click at [235, 219] on div "Towels" at bounding box center [233, 217] width 75 height 11
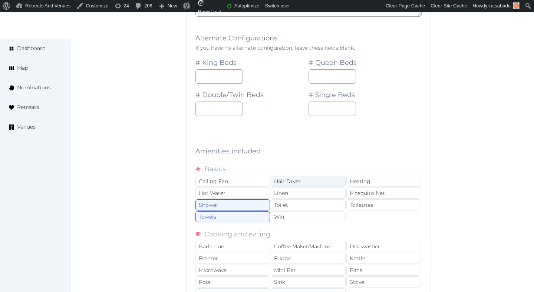
click at [295, 177] on div "Hair Dryer" at bounding box center [308, 181] width 75 height 11
click at [292, 193] on div "Linen" at bounding box center [308, 193] width 75 height 11
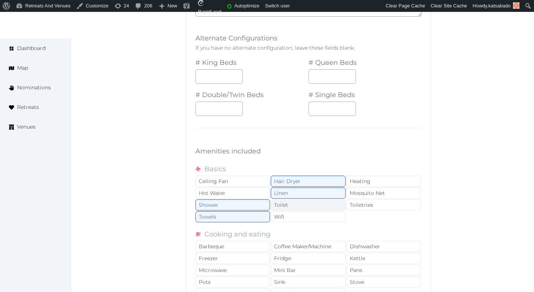
click at [292, 201] on div "Toilet" at bounding box center [308, 205] width 75 height 11
click at [292, 214] on div "Wifi" at bounding box center [308, 217] width 75 height 11
click at [354, 184] on div "Heating" at bounding box center [384, 181] width 75 height 11
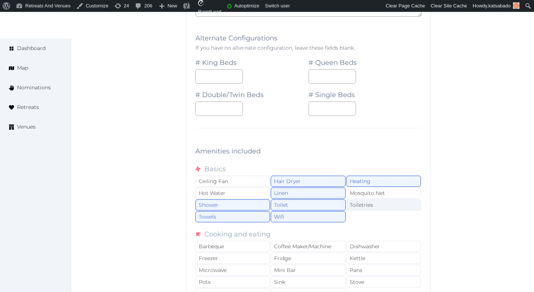
click at [354, 206] on div "Toiletries" at bounding box center [384, 205] width 75 height 11
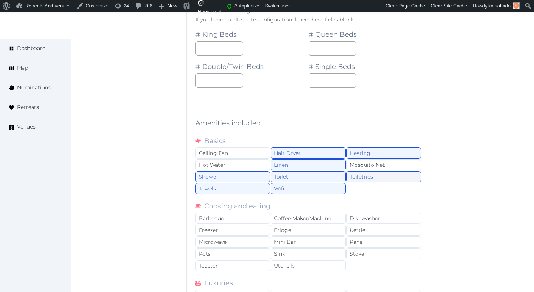
scroll to position [738, 0]
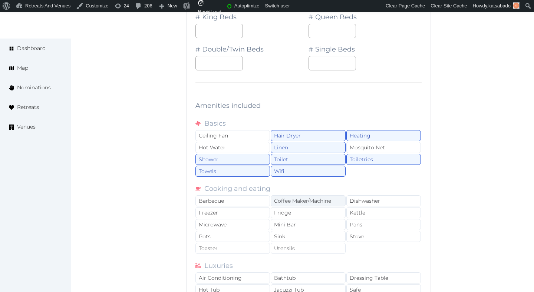
click at [328, 201] on div "Coffee Maker/Machine" at bounding box center [308, 201] width 75 height 11
click at [325, 223] on div "Mini Bar" at bounding box center [308, 224] width 75 height 11
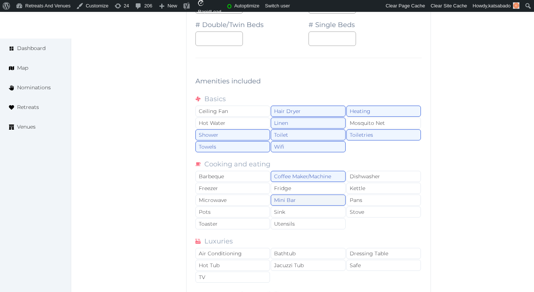
scroll to position [790, 0]
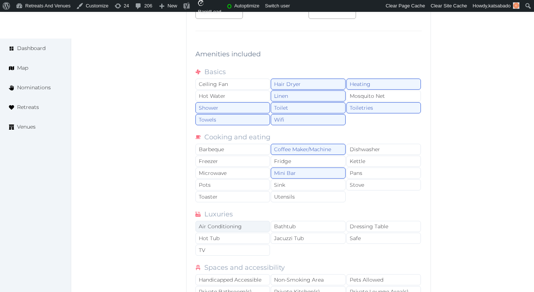
click at [253, 226] on div "Air Conditioning" at bounding box center [233, 226] width 75 height 11
click at [253, 246] on div "TV" at bounding box center [233, 250] width 75 height 11
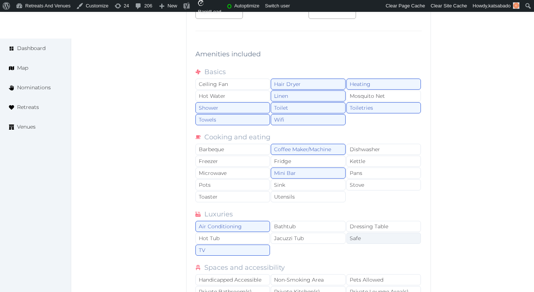
click at [360, 237] on div "Safe" at bounding box center [384, 238] width 75 height 11
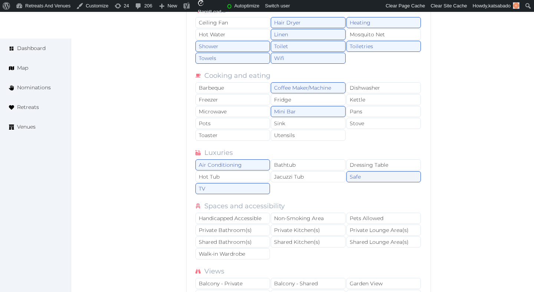
scroll to position [899, 0]
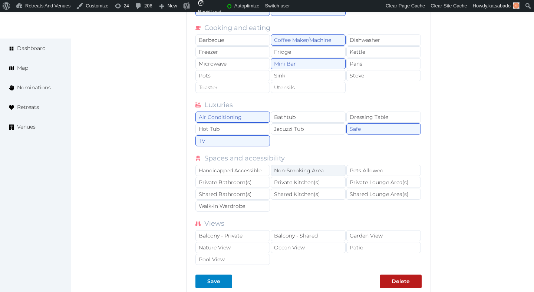
click at [315, 173] on div "Non-Smoking Area" at bounding box center [308, 170] width 75 height 11
click at [259, 183] on div "Private Bathroom(s)" at bounding box center [233, 182] width 75 height 11
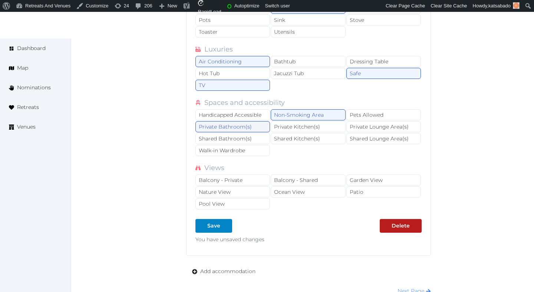
scroll to position [968, 0]
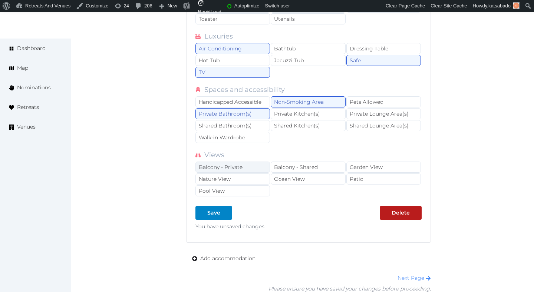
click at [258, 169] on div "Balcony - Private" at bounding box center [233, 167] width 75 height 11
click at [369, 167] on div "Garden View" at bounding box center [384, 167] width 75 height 11
click at [260, 180] on div "Nature View" at bounding box center [233, 179] width 75 height 11
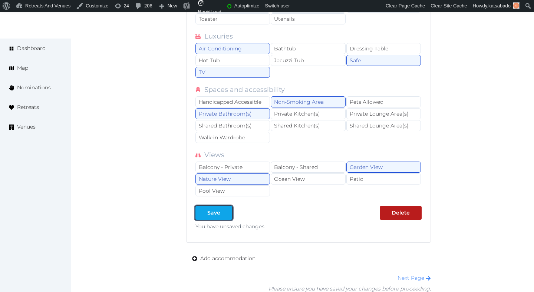
click at [205, 210] on div at bounding box center [201, 213] width 9 height 8
type input "*"
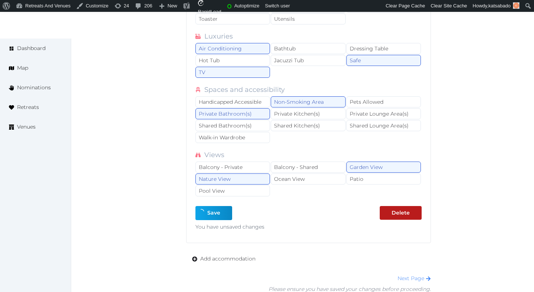
type input "*"
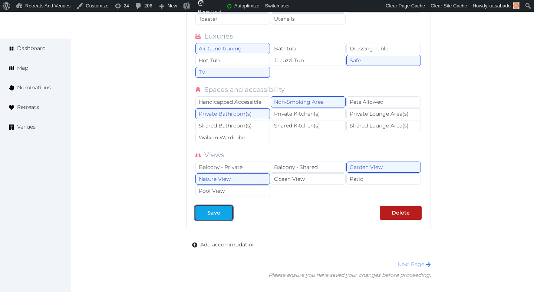
click at [205, 210] on div at bounding box center [201, 213] width 9 height 8
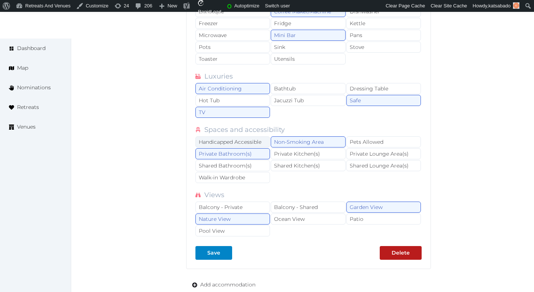
scroll to position [954, 0]
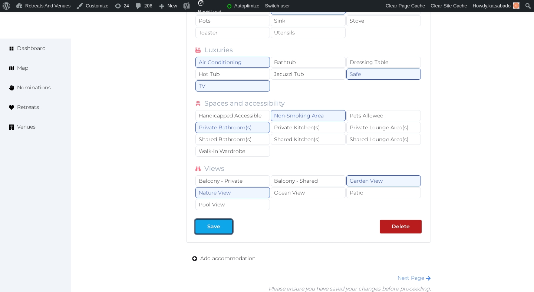
click at [214, 225] on div "Save" at bounding box center [213, 227] width 13 height 8
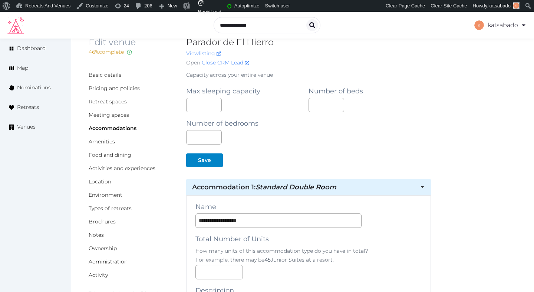
scroll to position [0, 0]
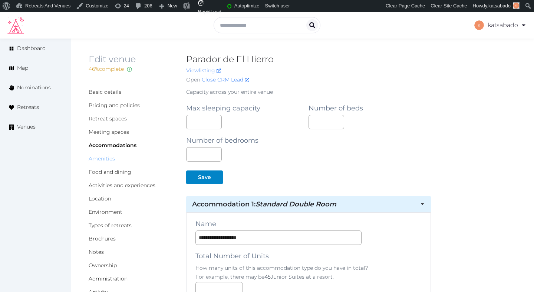
click at [106, 159] on link "Amenities" at bounding box center [102, 158] width 26 height 7
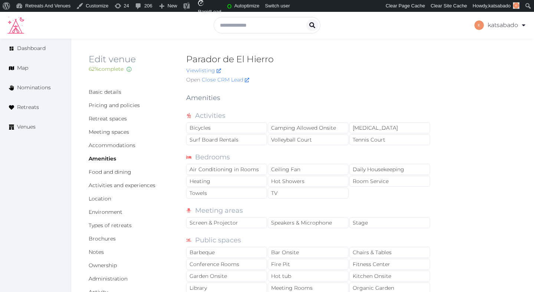
click at [239, 128] on div "Bicycles" at bounding box center [226, 127] width 81 height 11
click at [258, 168] on div "Air Conditioning in Rooms" at bounding box center [226, 169] width 81 height 11
click at [258, 179] on div "Heating" at bounding box center [226, 181] width 81 height 11
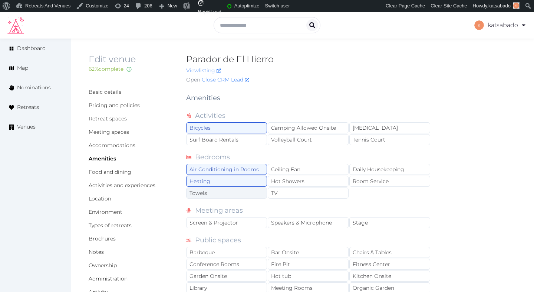
click at [258, 191] on div "Towels" at bounding box center [226, 193] width 81 height 11
click at [295, 181] on div "Hot Showers" at bounding box center [308, 181] width 81 height 11
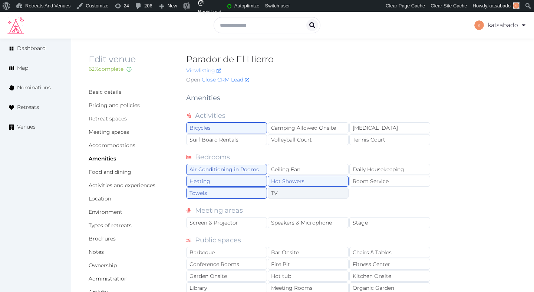
click at [295, 189] on div "TV" at bounding box center [308, 193] width 81 height 11
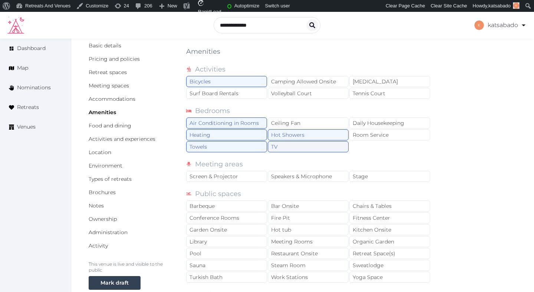
scroll to position [47, 0]
click at [253, 179] on div "Screen & Projector" at bounding box center [226, 175] width 81 height 11
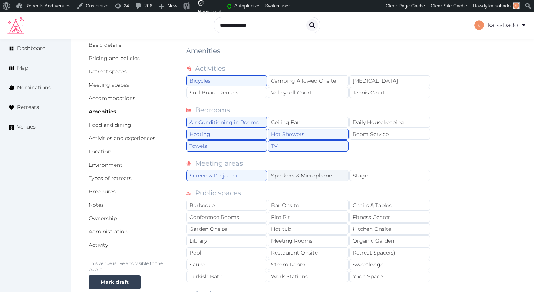
click at [285, 179] on div "Speakers & Microphone" at bounding box center [308, 175] width 81 height 11
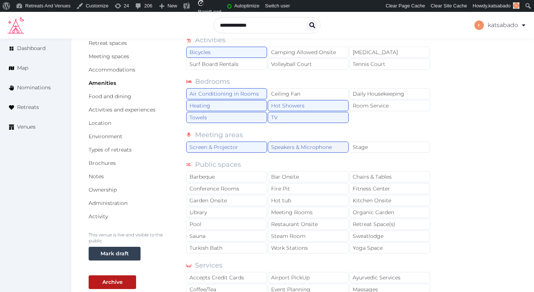
scroll to position [78, 0]
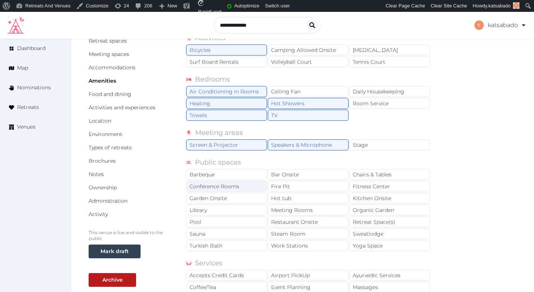
click at [253, 188] on div "Conference Rooms" at bounding box center [226, 186] width 81 height 11
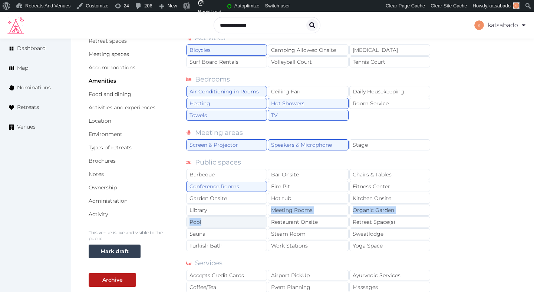
drag, startPoint x: 242, startPoint y: 213, endPoint x: 241, endPoint y: 224, distance: 10.9
click at [241, 224] on div "Barbeque Bar Onsite Chairs & Tables Conference Rooms Fire Pit Fitness Center Ga…" at bounding box center [308, 210] width 245 height 83
click at [241, 224] on div "Pool" at bounding box center [226, 222] width 81 height 11
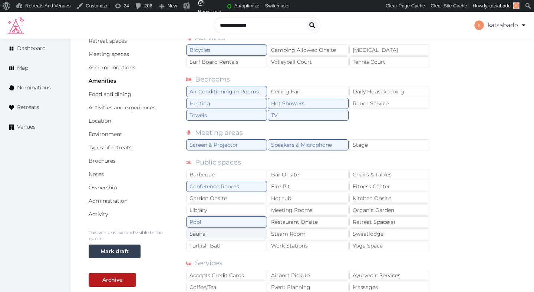
click at [241, 237] on div "Sauna" at bounding box center [226, 234] width 81 height 11
click at [296, 220] on div "Restaurant Onsite" at bounding box center [308, 222] width 81 height 11
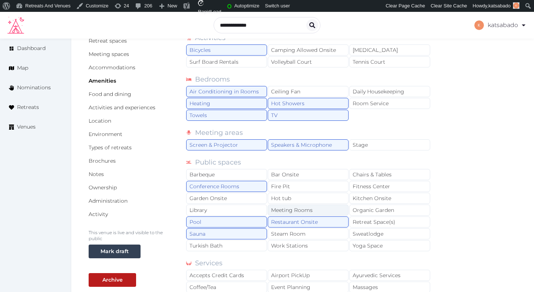
click at [296, 213] on div "Meeting Rooms" at bounding box center [308, 210] width 81 height 11
click at [361, 209] on div "Organic Garden" at bounding box center [390, 210] width 81 height 11
click at [365, 178] on div "Chairs & Tables" at bounding box center [390, 174] width 81 height 11
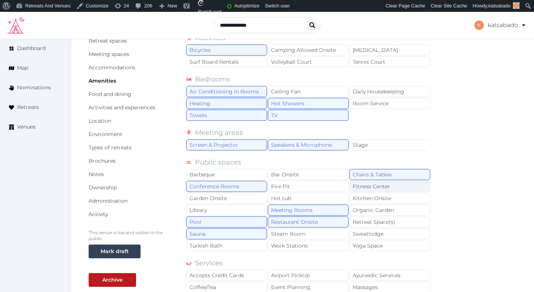
click at [365, 185] on div "Fitness Center" at bounding box center [390, 186] width 81 height 11
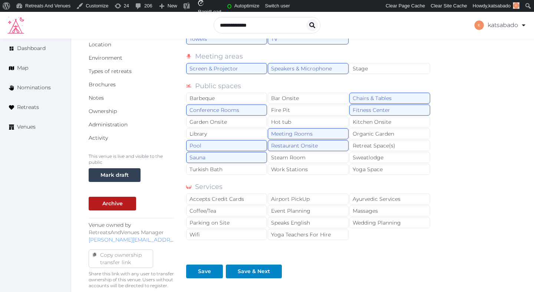
scroll to position [158, 0]
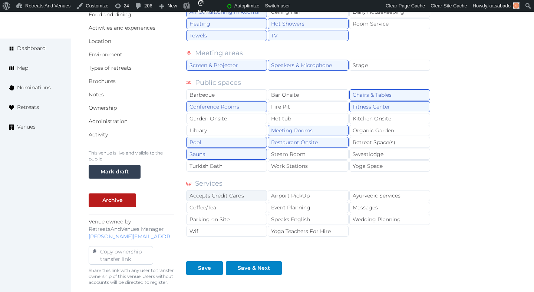
click at [251, 194] on div "Accepts Credit Cards" at bounding box center [226, 195] width 81 height 11
click at [249, 208] on div "Coffee/Tea" at bounding box center [226, 207] width 81 height 11
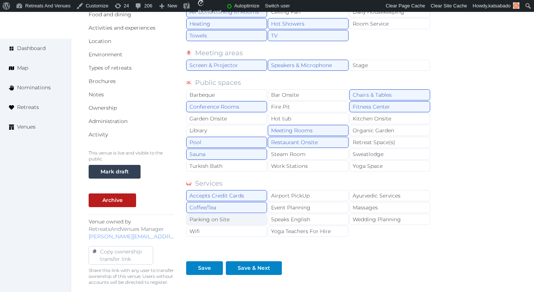
click at [249, 215] on div "Parking on Site" at bounding box center [226, 219] width 81 height 11
click at [246, 229] on div "Wifi" at bounding box center [226, 231] width 81 height 11
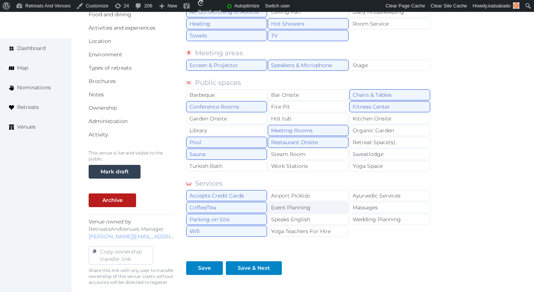
click at [292, 207] on div "Event Planning" at bounding box center [308, 207] width 81 height 11
click at [292, 215] on div "Speaks English" at bounding box center [308, 219] width 81 height 11
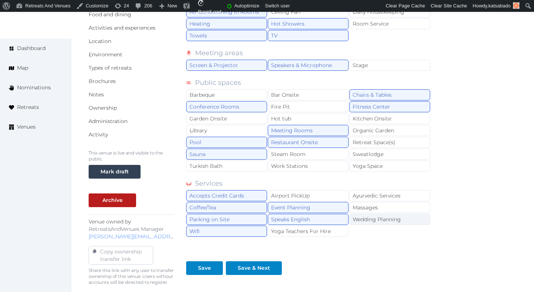
click at [358, 219] on div "Wedding Planning" at bounding box center [390, 219] width 81 height 11
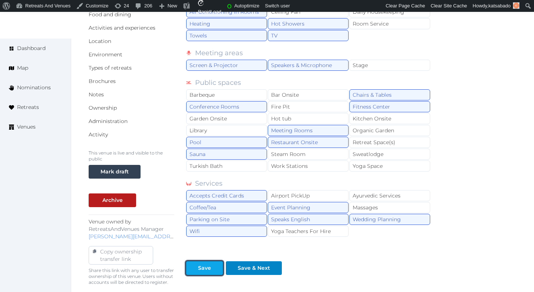
click at [211, 269] on div "Save" at bounding box center [205, 269] width 34 height 8
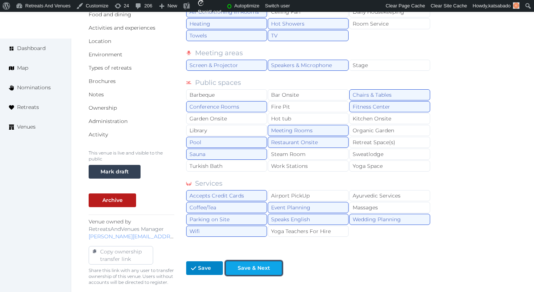
click at [234, 265] on div at bounding box center [231, 269] width 9 height 8
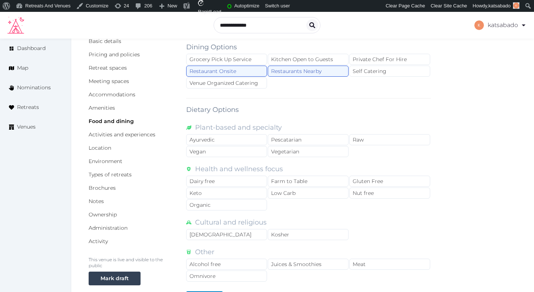
scroll to position [51, 0]
click at [242, 182] on div "Dairy free" at bounding box center [226, 181] width 81 height 11
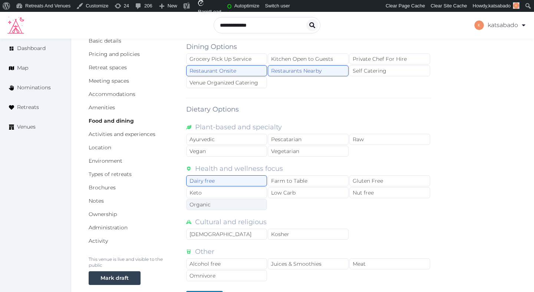
scroll to position [100, 0]
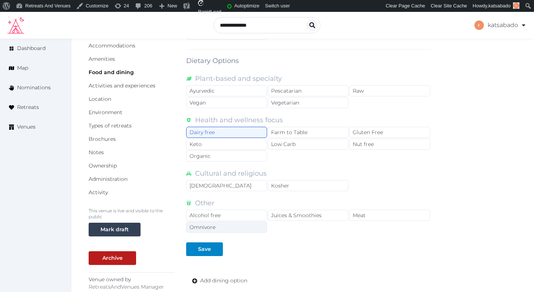
click at [241, 222] on div "Omnivore" at bounding box center [226, 227] width 81 height 11
click at [243, 220] on div "Alcohol free" at bounding box center [226, 215] width 81 height 11
click at [249, 232] on div "Omnivore" at bounding box center [226, 227] width 81 height 11
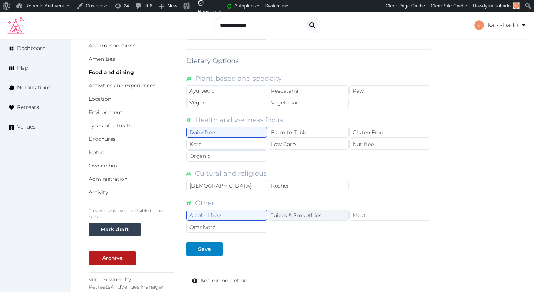
click at [284, 220] on div "Juices & Smoothies" at bounding box center [308, 215] width 81 height 11
click at [358, 209] on div "Other Alcohol free Juices & Smoothies Meat Omnivore" at bounding box center [308, 216] width 245 height 36
click at [358, 211] on div "Meat" at bounding box center [390, 215] width 81 height 11
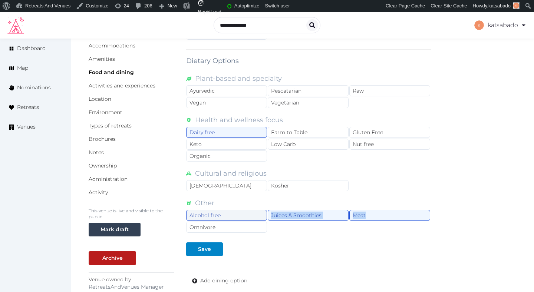
drag, startPoint x: 358, startPoint y: 211, endPoint x: 241, endPoint y: 220, distance: 117.2
click at [241, 220] on div "Alcohol free Juices & Smoothies Meat Omnivore" at bounding box center [308, 222] width 245 height 24
click at [204, 249] on div "Save" at bounding box center [204, 250] width 13 height 8
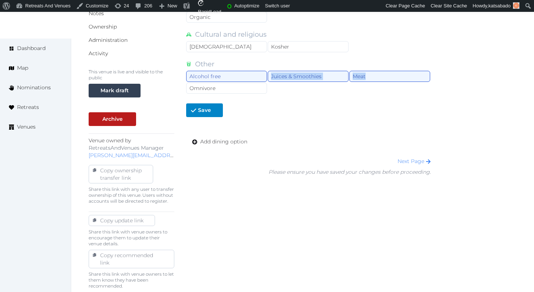
scroll to position [243, 0]
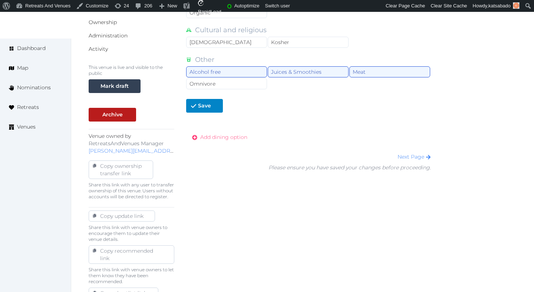
click at [237, 135] on span "Add dining option" at bounding box center [223, 138] width 47 height 8
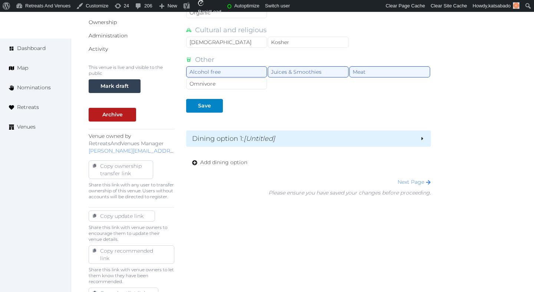
click at [249, 140] on em "[Untitled]" at bounding box center [260, 139] width 32 height 8
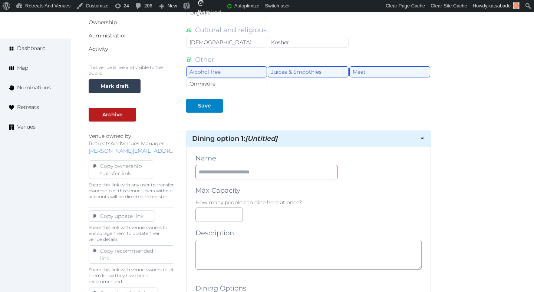
click at [245, 169] on input "text" at bounding box center [267, 172] width 142 height 14
paste input "**********"
type input "**********"
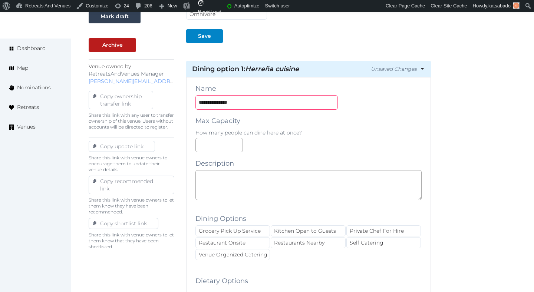
scroll to position [361, 0]
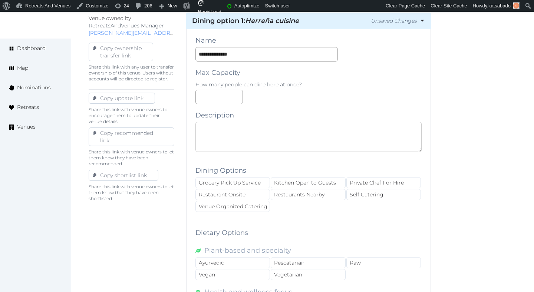
click at [253, 149] on textarea at bounding box center [309, 137] width 226 height 30
paste textarea "**********"
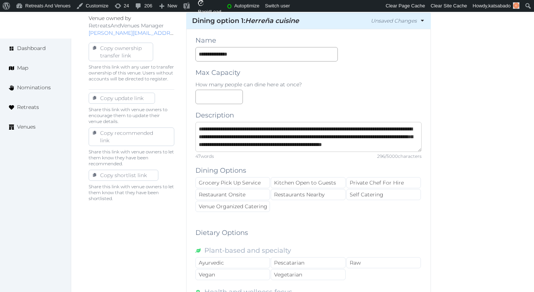
scroll to position [4, 0]
type textarea "**********"
click at [236, 195] on div "Restaurant Onsite" at bounding box center [233, 194] width 75 height 11
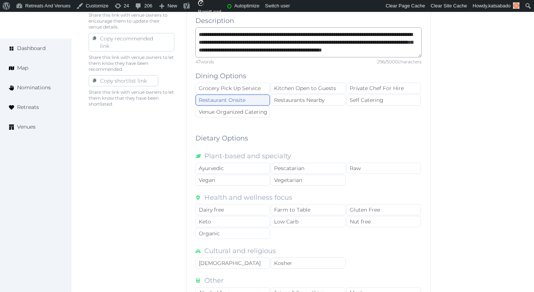
scroll to position [470, 0]
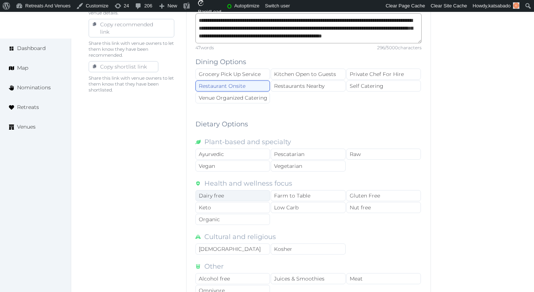
click at [262, 191] on div "Dairy free" at bounding box center [233, 195] width 75 height 11
click at [297, 191] on div "Farm to Table" at bounding box center [308, 195] width 75 height 11
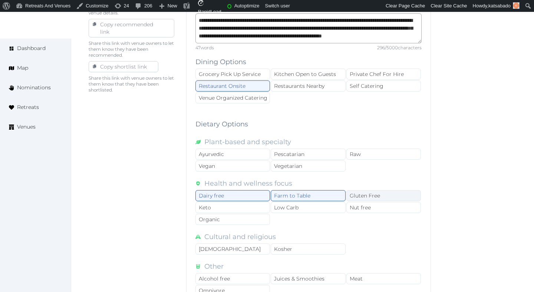
click at [357, 197] on div "Gluten Free" at bounding box center [384, 195] width 75 height 11
drag, startPoint x: 357, startPoint y: 207, endPoint x: 308, endPoint y: 207, distance: 49.4
click at [348, 207] on div "Nut free" at bounding box center [384, 207] width 75 height 11
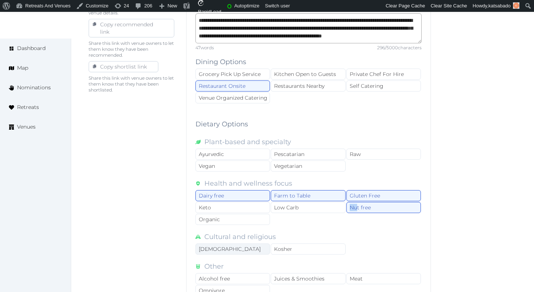
scroll to position [533, 0]
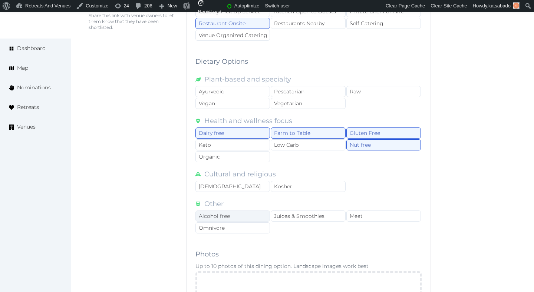
click at [244, 216] on div "Alcohol free" at bounding box center [233, 216] width 75 height 11
click at [314, 221] on div "Juices & Smoothies" at bounding box center [308, 216] width 75 height 11
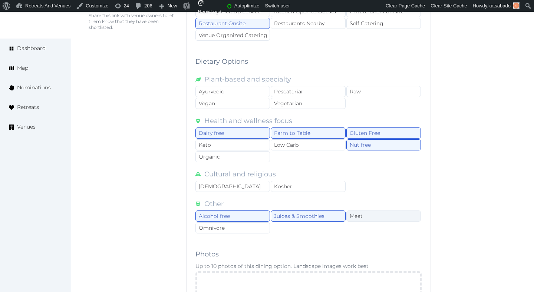
click at [354, 218] on div "Meat" at bounding box center [384, 216] width 75 height 11
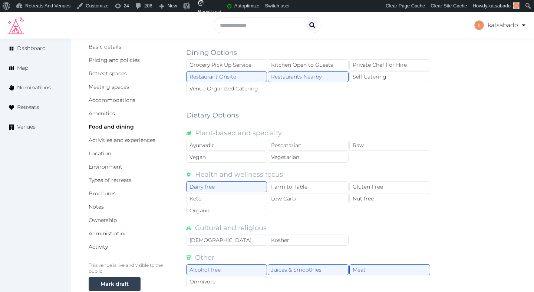
scroll to position [79, 0]
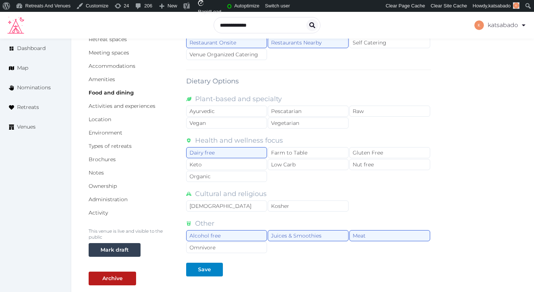
click at [322, 147] on div "Health and wellness focus Dairy free Farm to Table Gluten Free Keto Low Carb Nu…" at bounding box center [308, 158] width 245 height 47
click at [346, 154] on div "Farm to Table" at bounding box center [308, 152] width 81 height 11
click at [365, 153] on div "Gluten Free" at bounding box center [390, 152] width 81 height 11
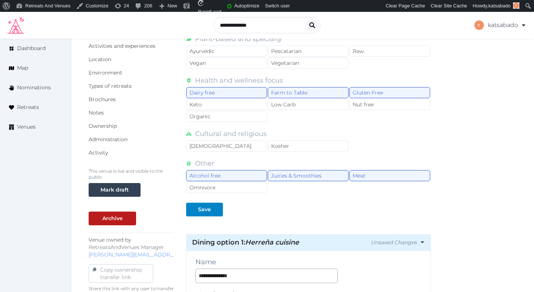
scroll to position [147, 0]
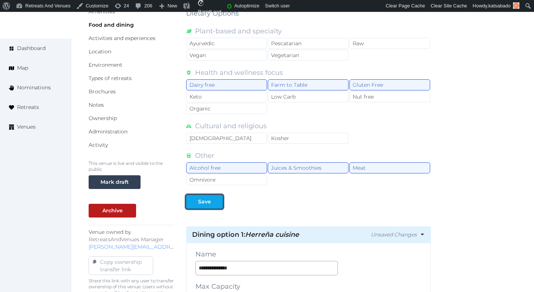
click at [215, 204] on div at bounding box center [217, 202] width 9 height 8
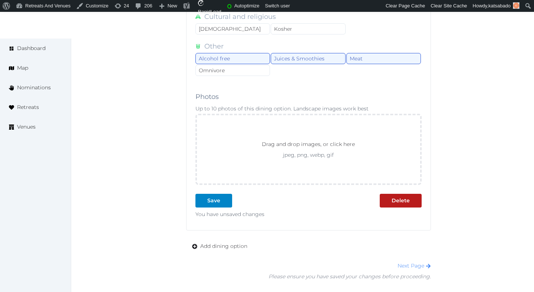
scroll to position [699, 0]
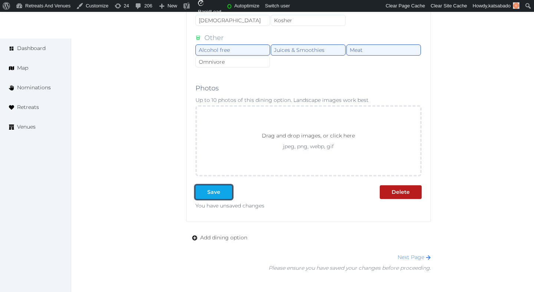
click at [215, 194] on div "Save" at bounding box center [213, 192] width 13 height 8
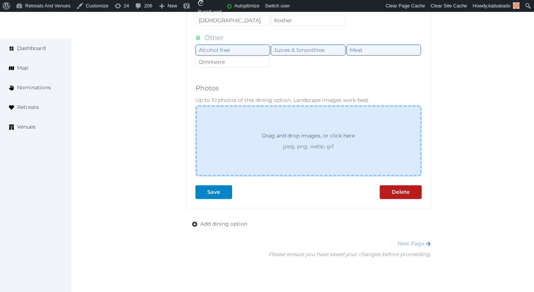
click at [250, 140] on div "Drag and drop images, or click here jpeg, png, webp, gif" at bounding box center [309, 141] width 120 height 19
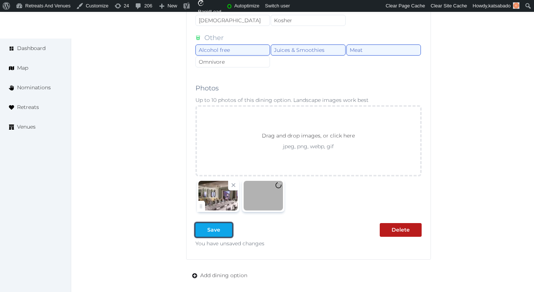
click at [209, 232] on div "Save" at bounding box center [213, 230] width 13 height 8
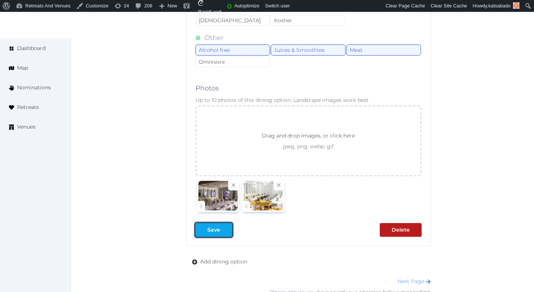
click at [209, 232] on div "Save" at bounding box center [213, 230] width 13 height 8
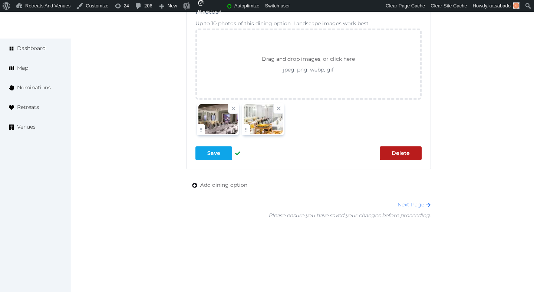
scroll to position [786, 0]
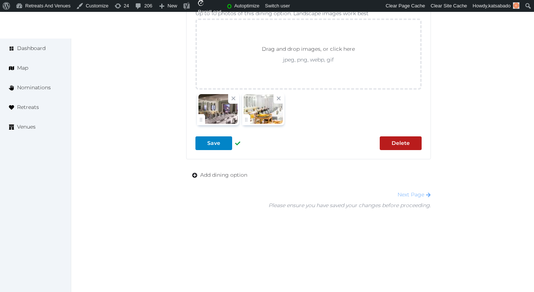
click at [419, 196] on link "Next Page" at bounding box center [414, 194] width 33 height 7
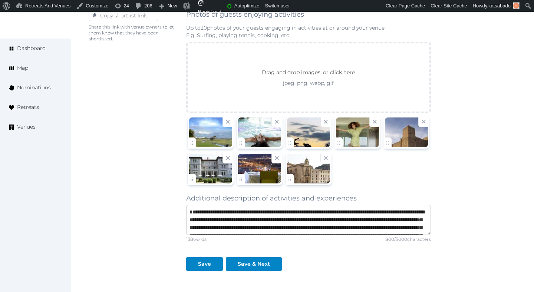
click at [190, 220] on textarea "**********" at bounding box center [308, 220] width 245 height 30
type textarea "**********"
click at [207, 266] on div "Save" at bounding box center [204, 264] width 13 height 8
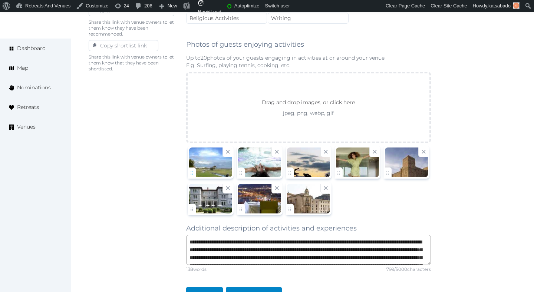
scroll to position [583, 0]
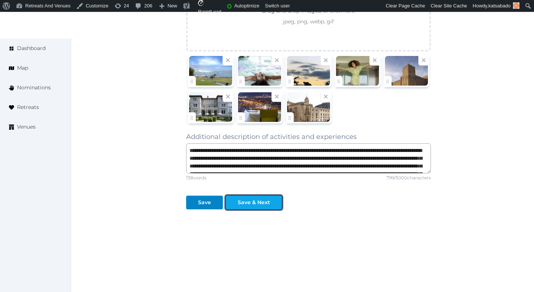
click at [248, 204] on div "Save & Next" at bounding box center [254, 203] width 32 height 8
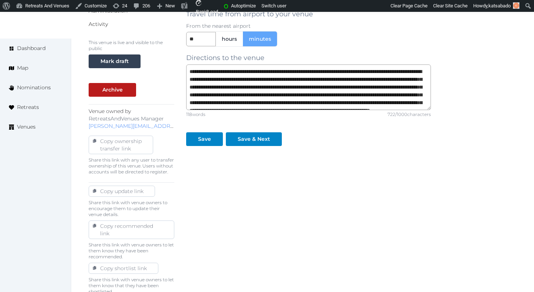
scroll to position [267, 0]
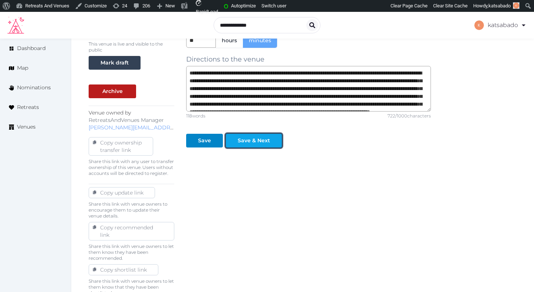
click at [258, 142] on div "Save & Next" at bounding box center [254, 141] width 32 height 8
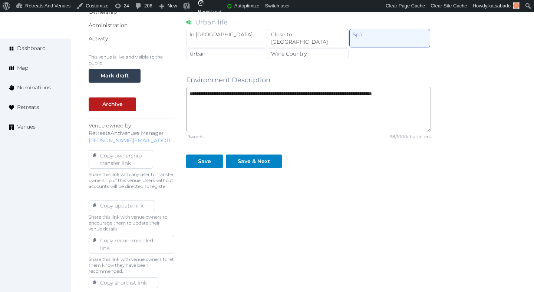
scroll to position [264, 0]
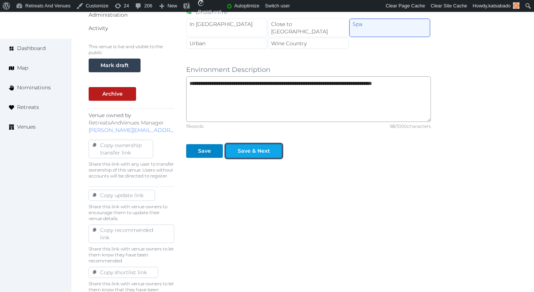
click at [258, 147] on div "Save & Next" at bounding box center [254, 151] width 32 height 8
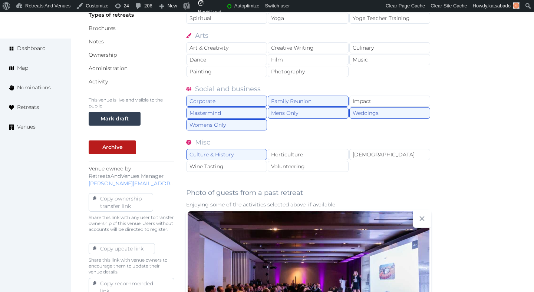
scroll to position [406, 0]
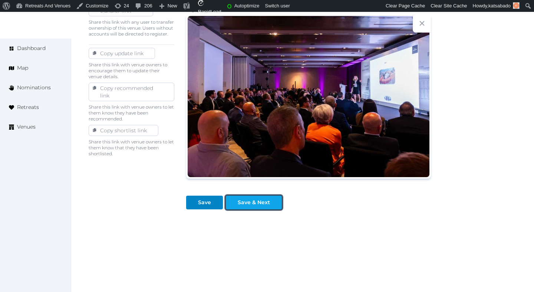
click at [249, 202] on div "Save & Next" at bounding box center [254, 203] width 32 height 8
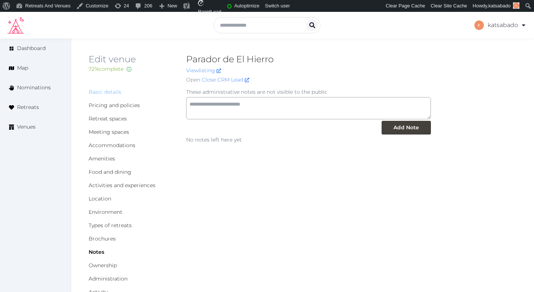
click at [116, 90] on link "Basic details" at bounding box center [105, 92] width 33 height 7
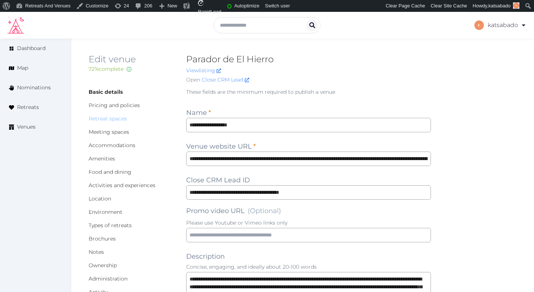
click at [119, 121] on link "Retreat spaces" at bounding box center [108, 118] width 38 height 7
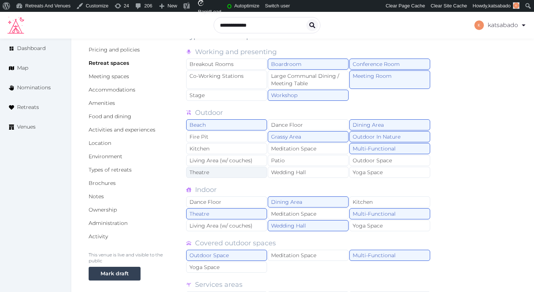
scroll to position [54, 0]
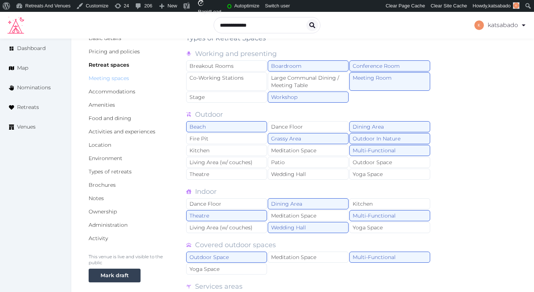
click at [123, 80] on link "Meeting spaces" at bounding box center [109, 78] width 40 height 7
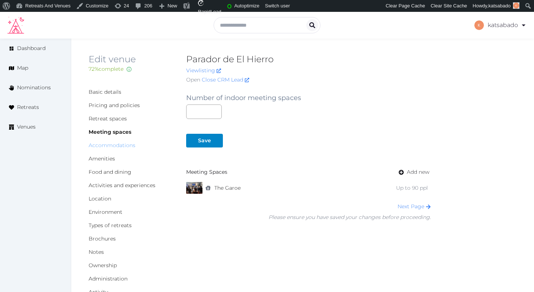
click at [106, 144] on link "Accommodations" at bounding box center [112, 145] width 47 height 7
